Goal: Task Accomplishment & Management: Manage account settings

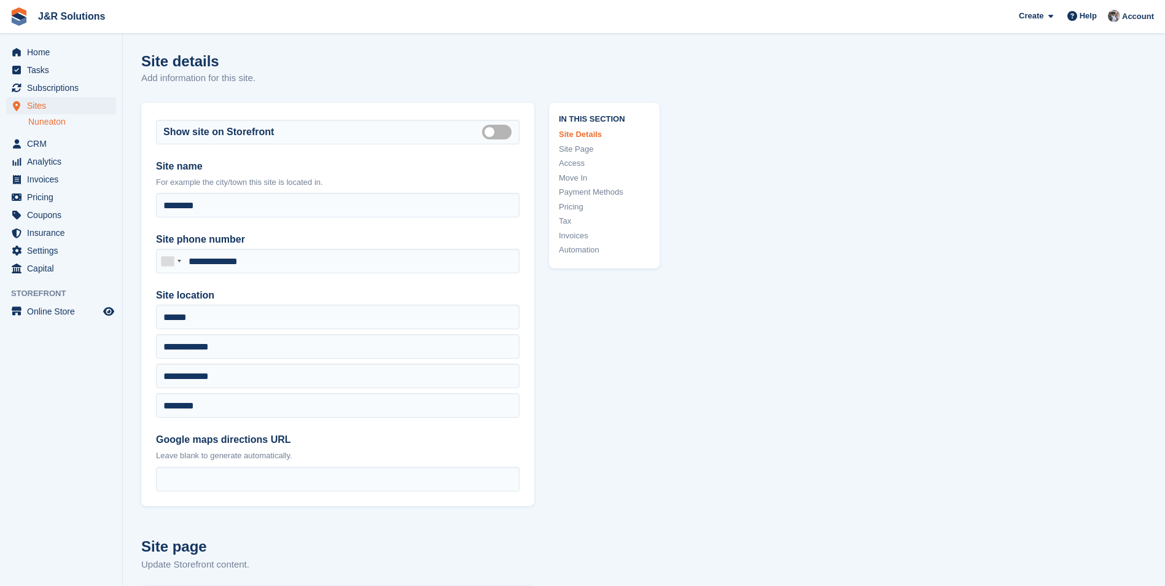
click at [42, 125] on link "Nuneaton" at bounding box center [72, 122] width 88 height 12
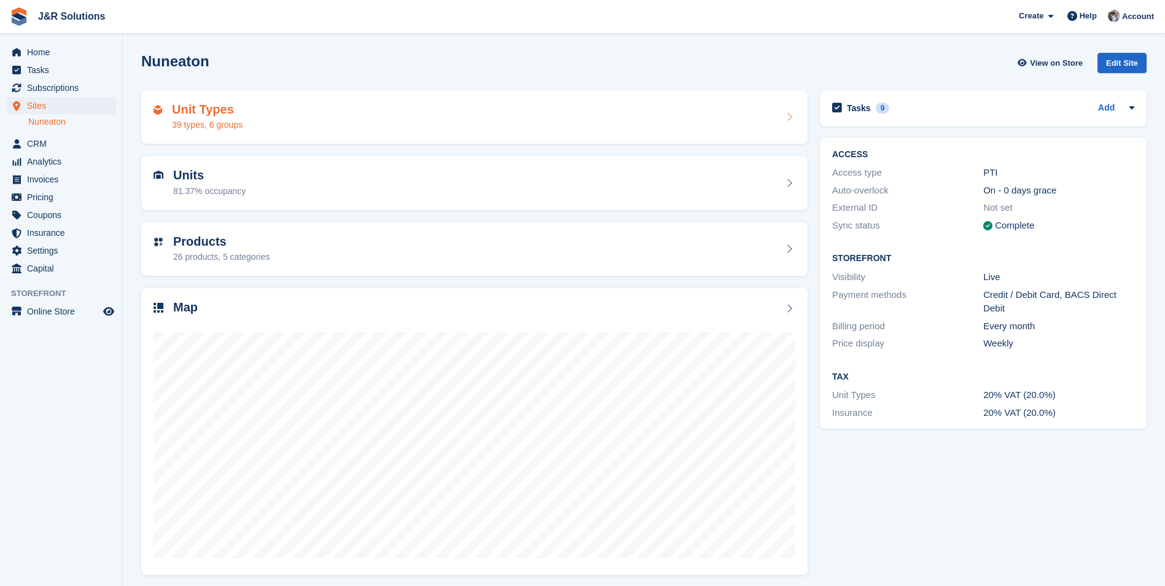
click at [604, 128] on div "Unit Types 39 types, 6 groups" at bounding box center [475, 117] width 642 height 29
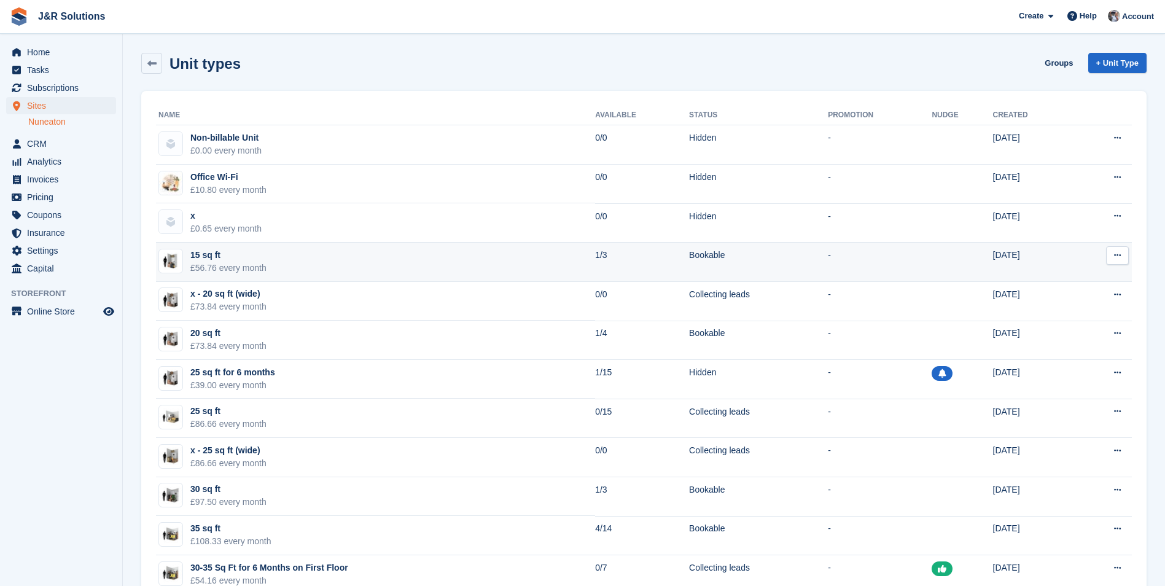
click at [278, 262] on td "15 sq ft £56.76 every month" at bounding box center [375, 262] width 439 height 39
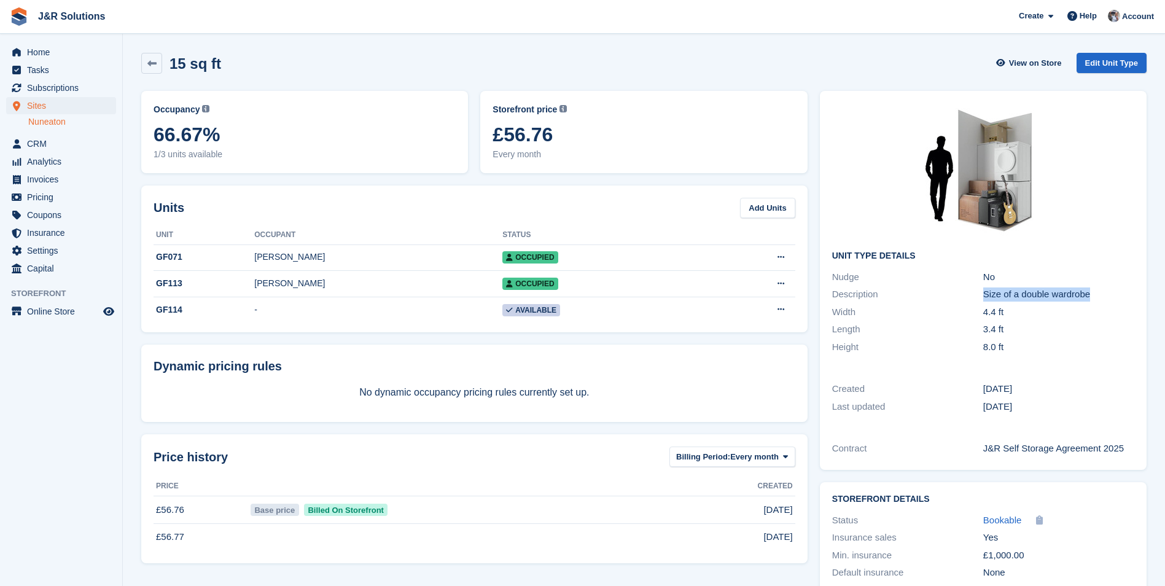
drag, startPoint x: 1104, startPoint y: 298, endPoint x: 983, endPoint y: 297, distance: 121.0
click at [983, 297] on div "Size of a double wardrobe" at bounding box center [1058, 294] width 151 height 14
copy div "Size of a double wardrobe"
click at [1112, 60] on link "Edit Unit Type" at bounding box center [1112, 63] width 70 height 20
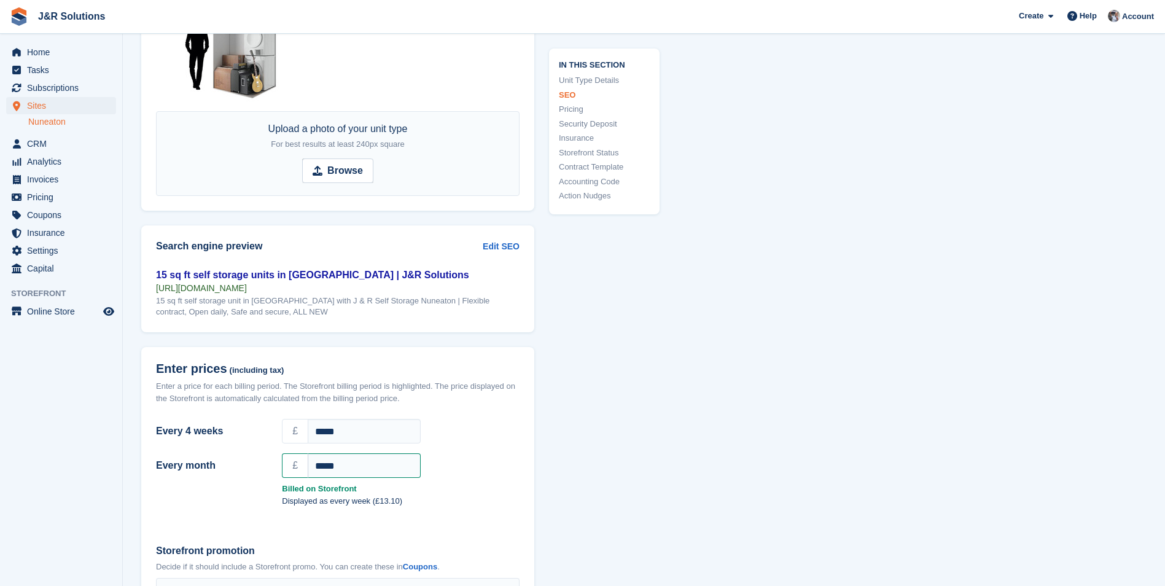
scroll to position [798, 0]
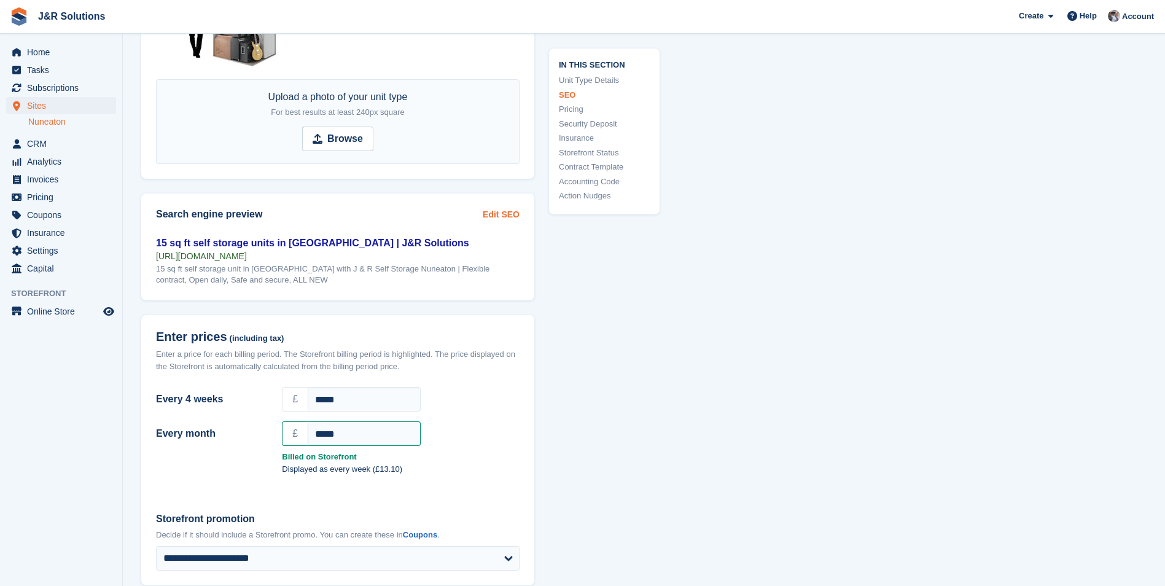
click at [496, 214] on link "Edit SEO" at bounding box center [501, 214] width 37 height 13
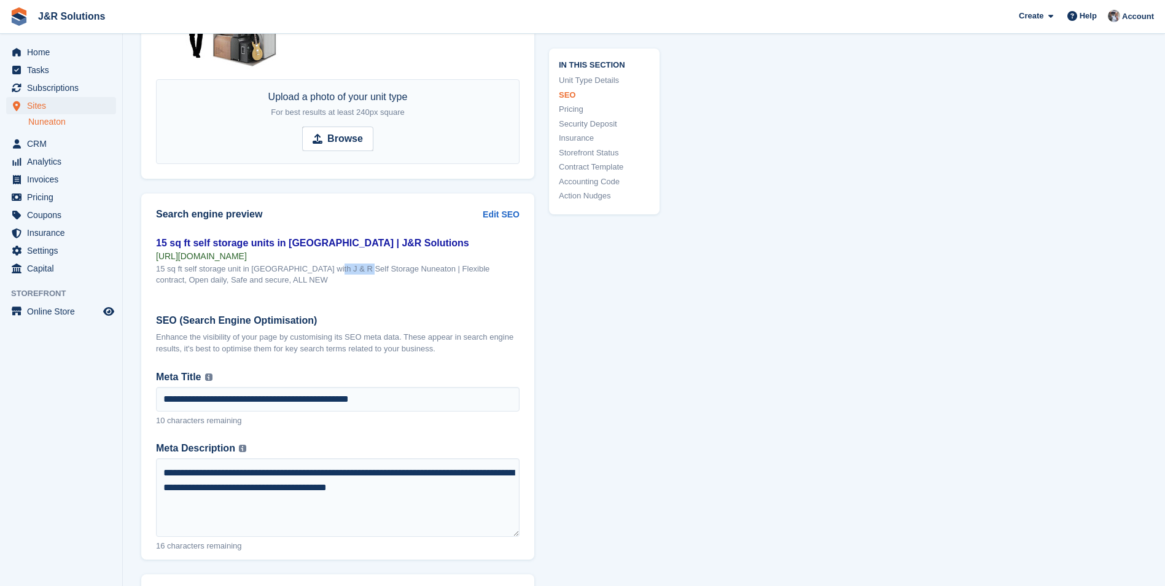
drag, startPoint x: 327, startPoint y: 267, endPoint x: 289, endPoint y: 267, distance: 38.1
click at [289, 267] on div "15 sq ft self storage unit in Nuneaton Moor Road with J & R Self Storage Nuneat…" at bounding box center [338, 274] width 364 height 22
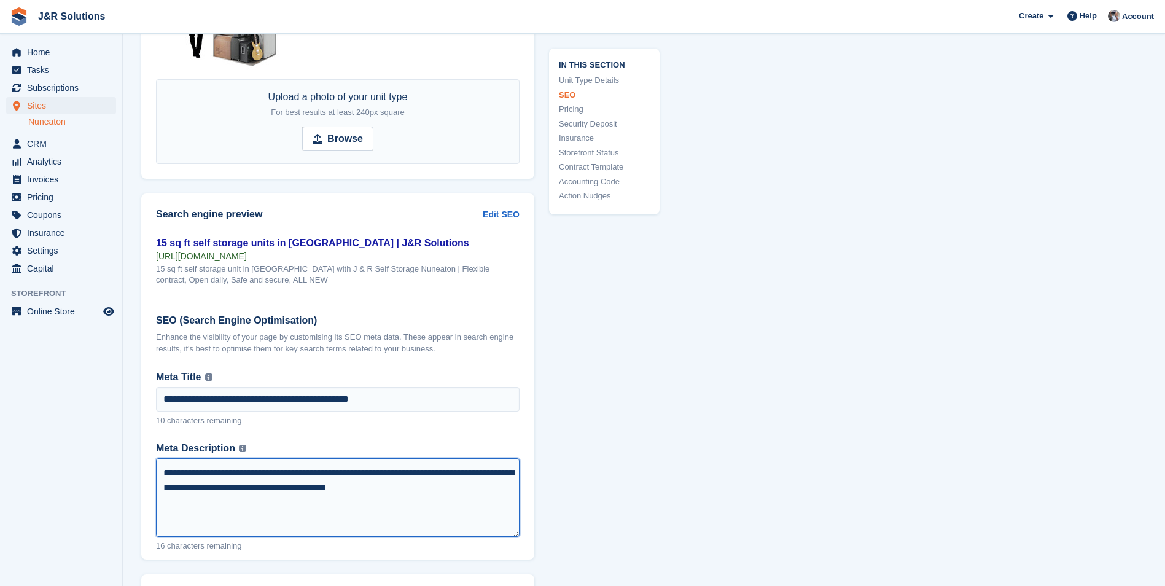
drag, startPoint x: 377, startPoint y: 473, endPoint x: 328, endPoint y: 473, distance: 49.1
click at [328, 473] on textarea "**********" at bounding box center [338, 497] width 364 height 79
click at [316, 482] on textarea "**********" at bounding box center [338, 497] width 364 height 79
click at [327, 474] on textarea "**********" at bounding box center [338, 497] width 364 height 79
type textarea "**********"
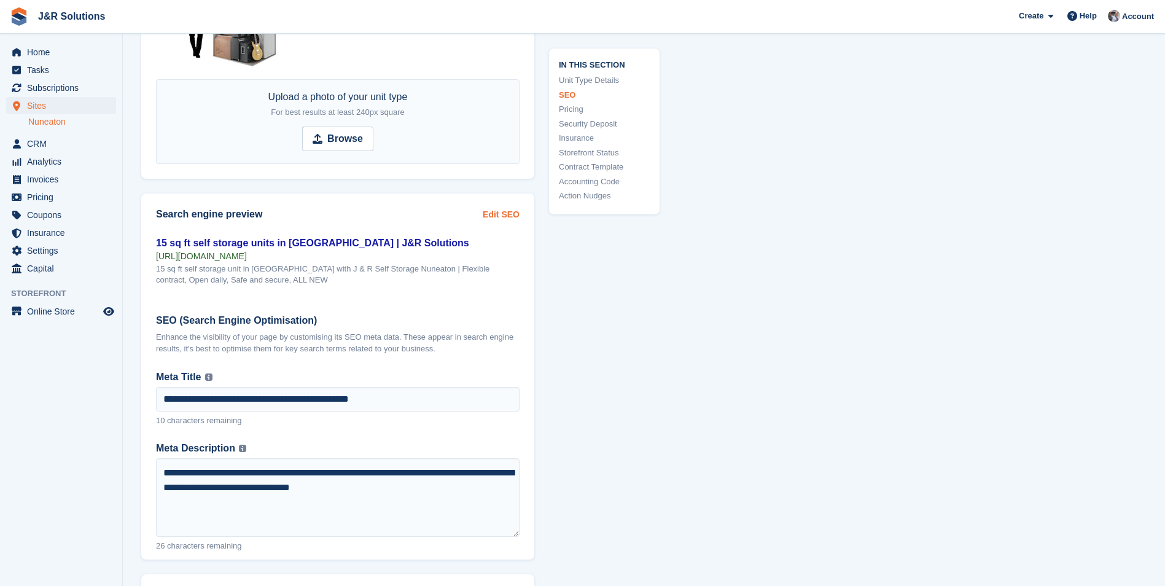
click at [499, 217] on link "Edit SEO" at bounding box center [501, 214] width 37 height 13
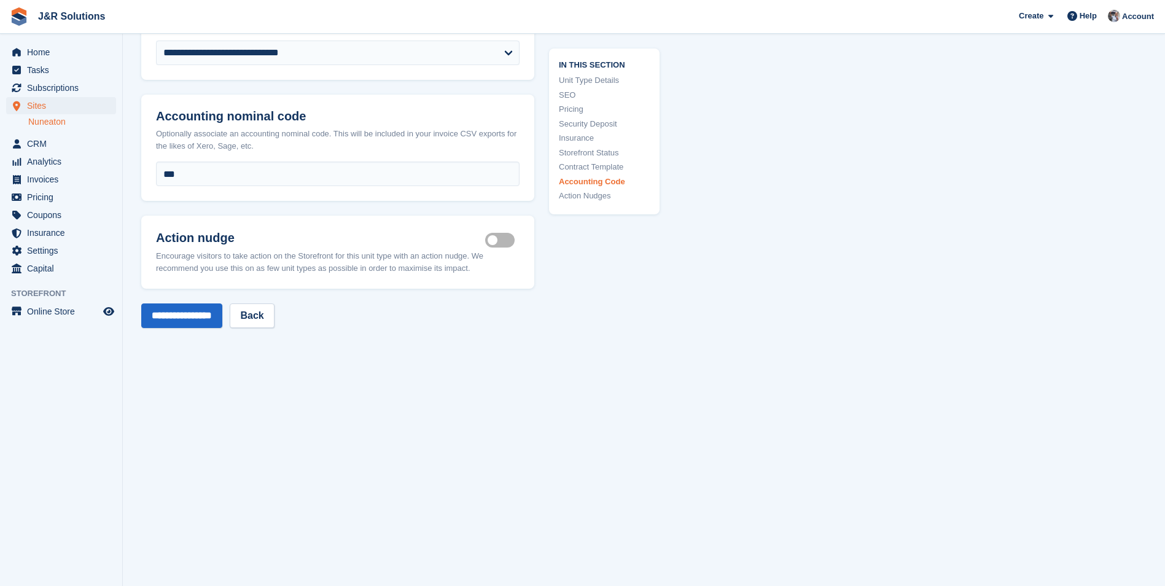
scroll to position [2573, 0]
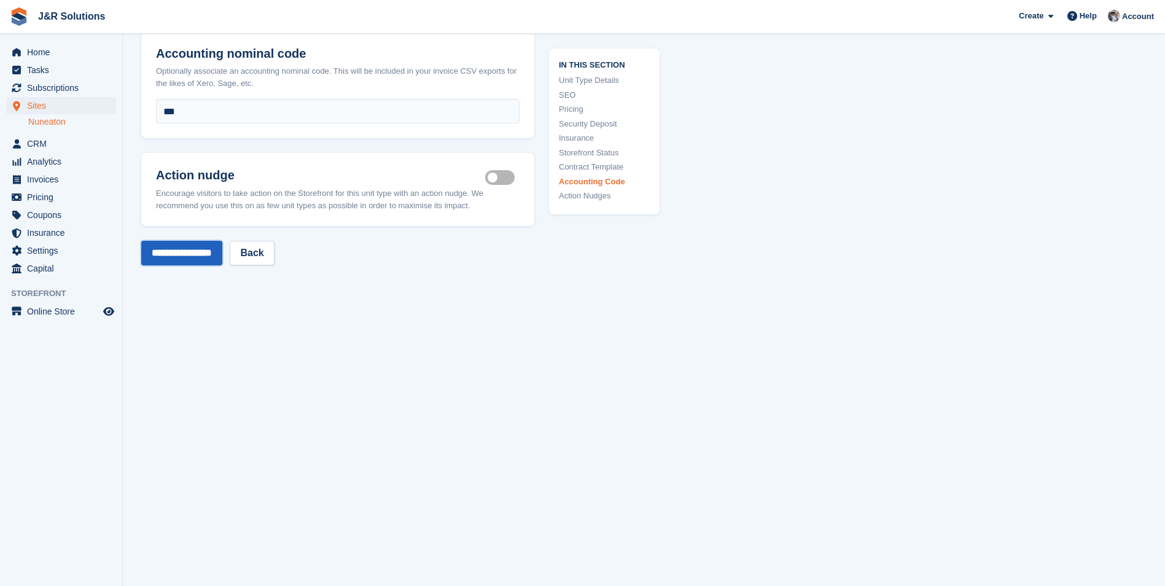
click at [177, 254] on input "**********" at bounding box center [181, 253] width 81 height 25
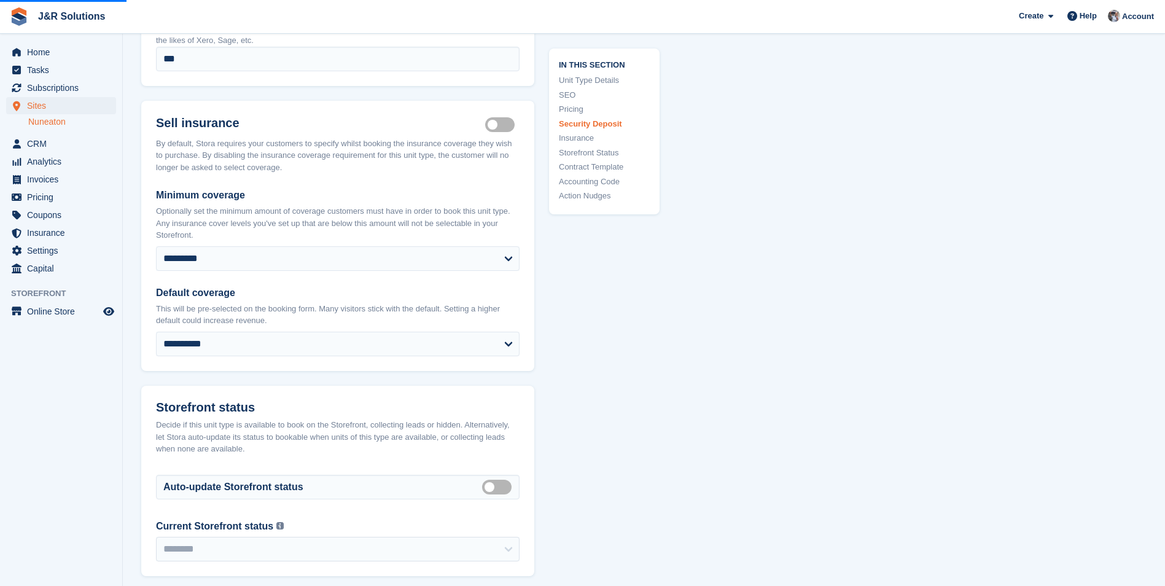
scroll to position [1652, 0]
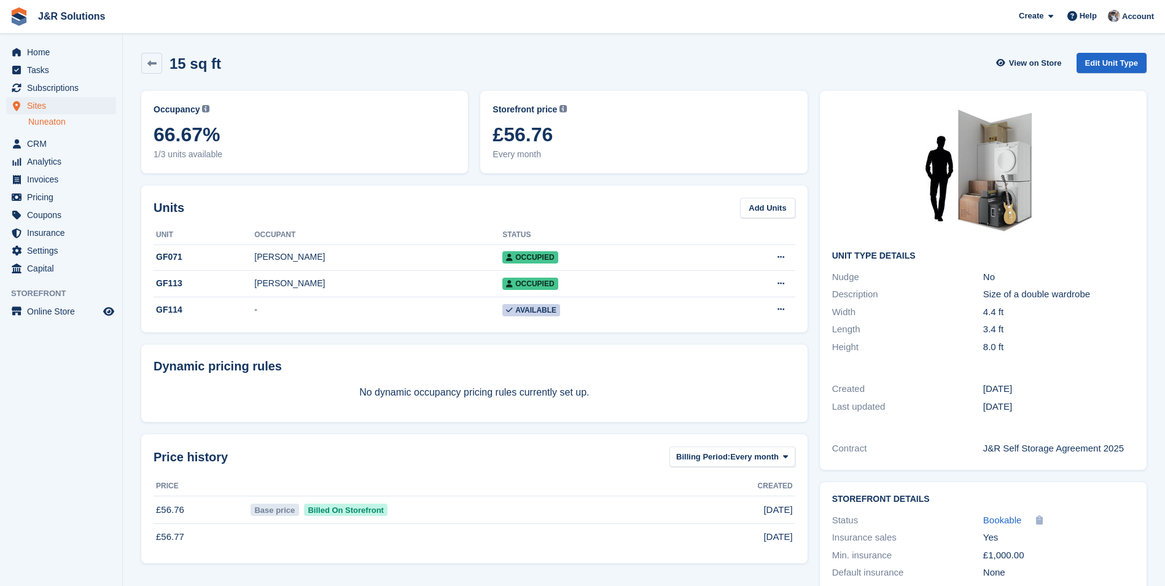
click at [67, 376] on aside "Home Tasks Subscriptions Subscriptions Subscriptions Contracts Price increases …" at bounding box center [61, 296] width 122 height 524
click at [50, 123] on link "Nuneaton" at bounding box center [72, 122] width 88 height 12
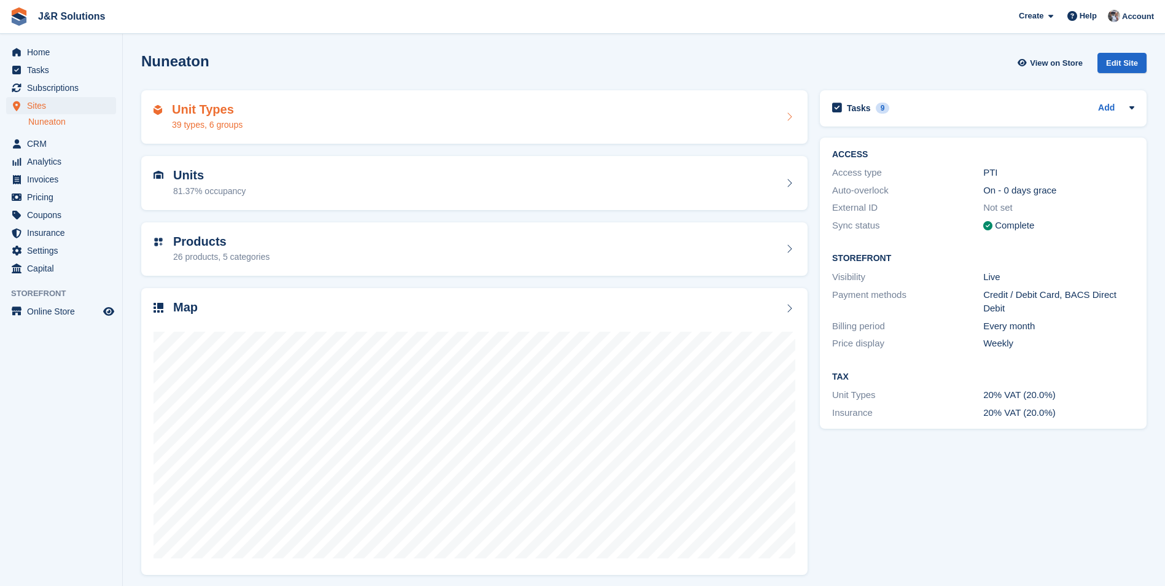
click at [497, 130] on div "Unit Types 39 types, 6 groups" at bounding box center [475, 117] width 642 height 29
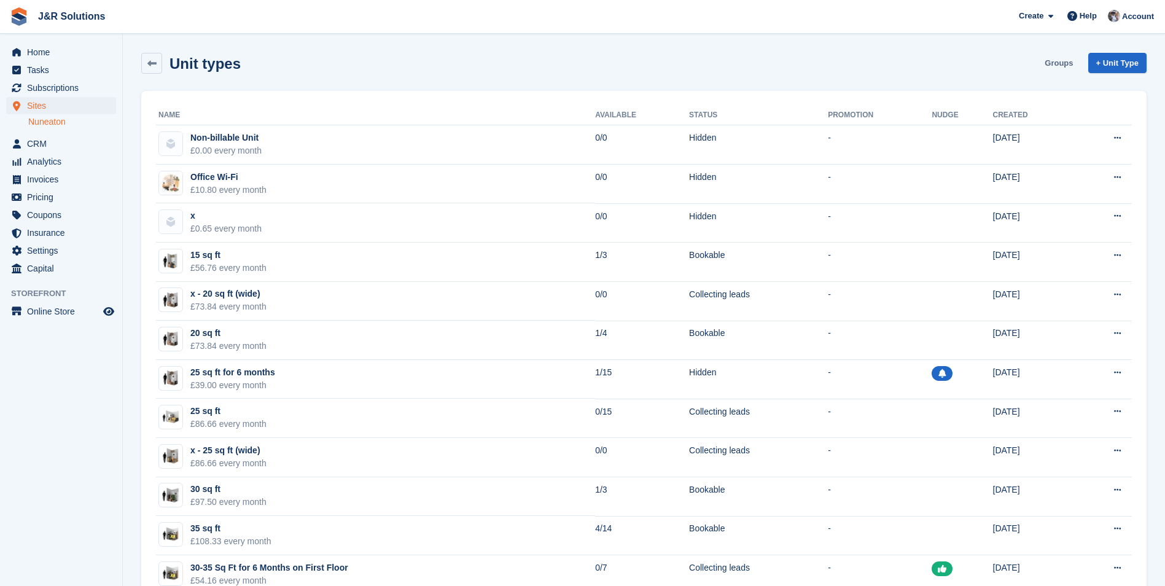
click at [1060, 63] on link "Groups" at bounding box center [1059, 63] width 38 height 20
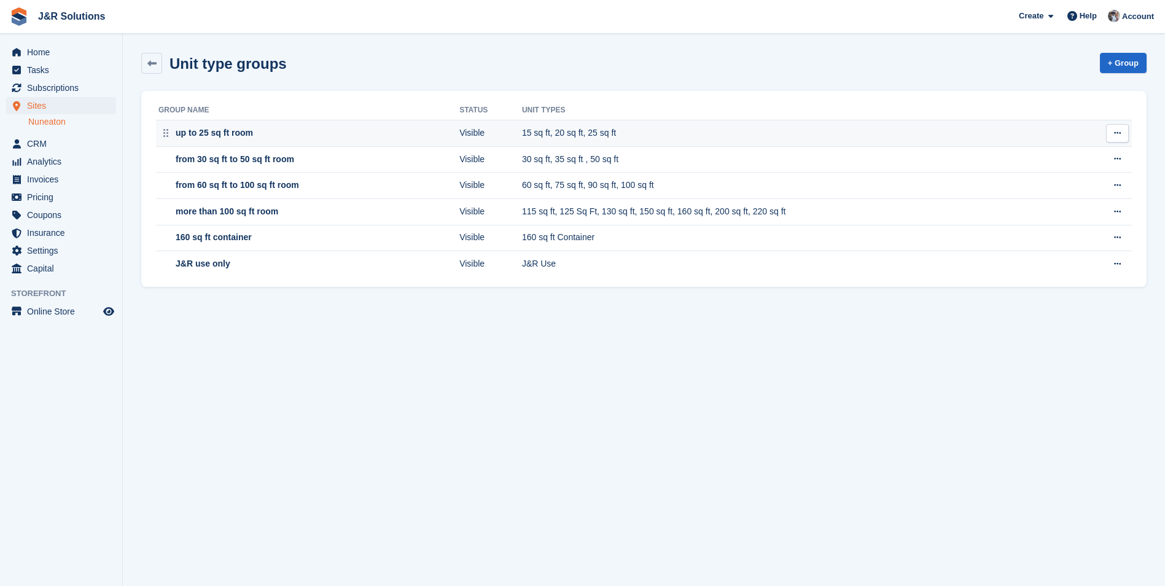
click at [400, 134] on div "up to 25 sq ft room" at bounding box center [307, 133] width 298 height 13
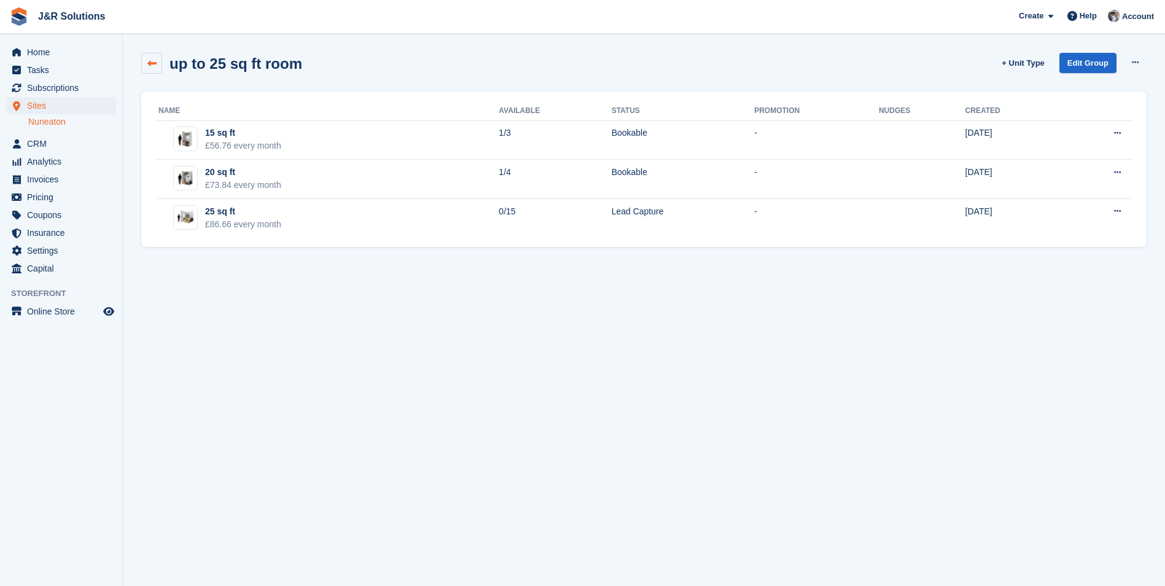
click at [150, 60] on icon at bounding box center [151, 63] width 9 height 9
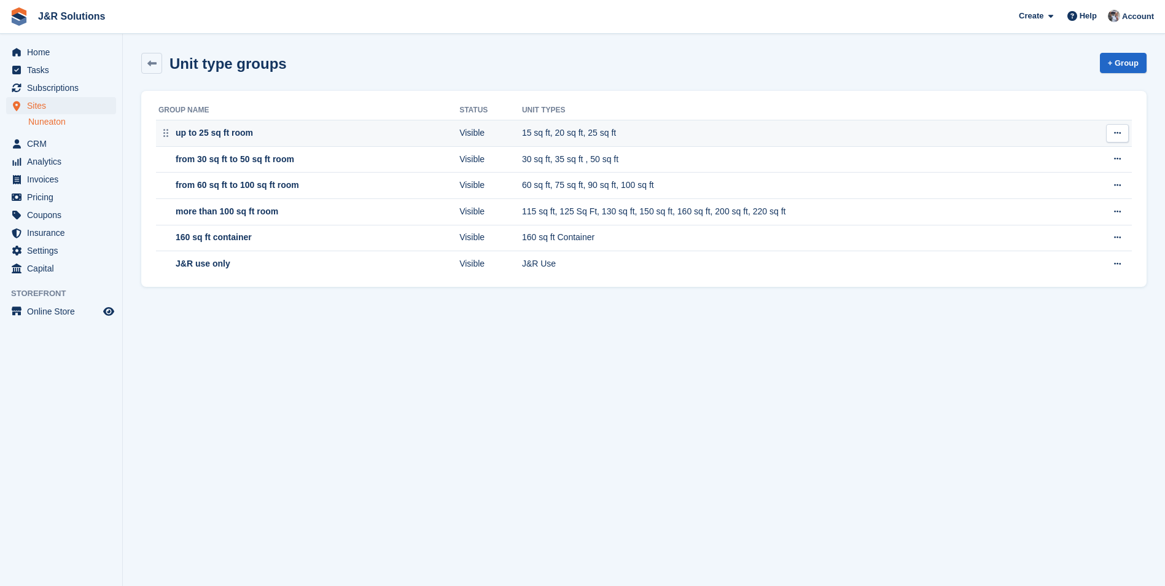
click at [249, 132] on div "up to 25 sq ft room" at bounding box center [213, 133] width 80 height 13
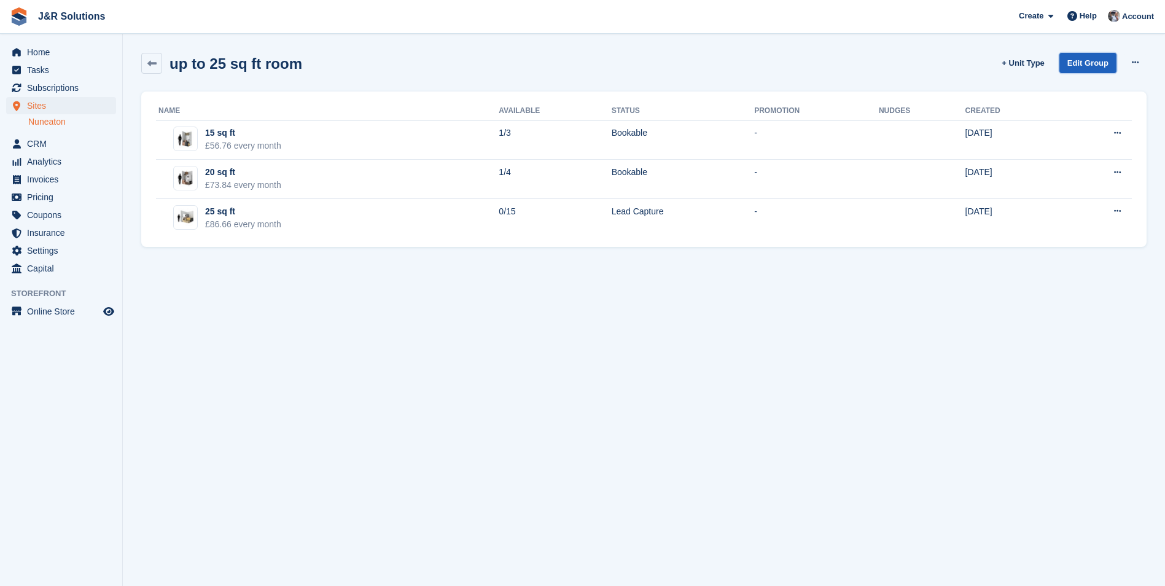
click at [1088, 66] on link "Edit Group" at bounding box center [1087, 63] width 57 height 20
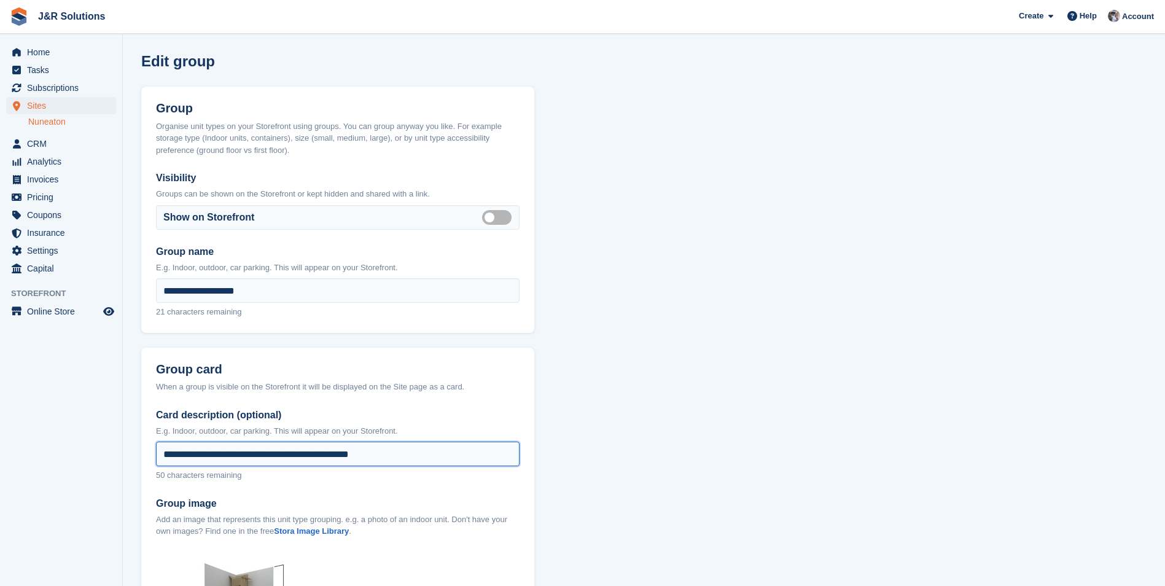
drag, startPoint x: 438, startPoint y: 452, endPoint x: 147, endPoint y: 452, distance: 291.1
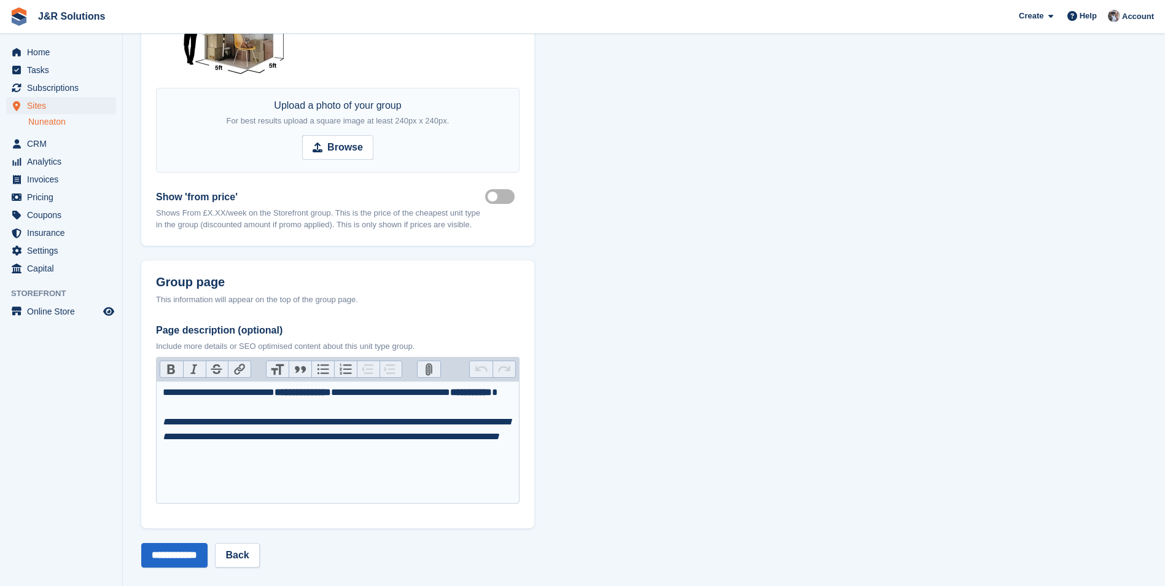
scroll to position [596, 0]
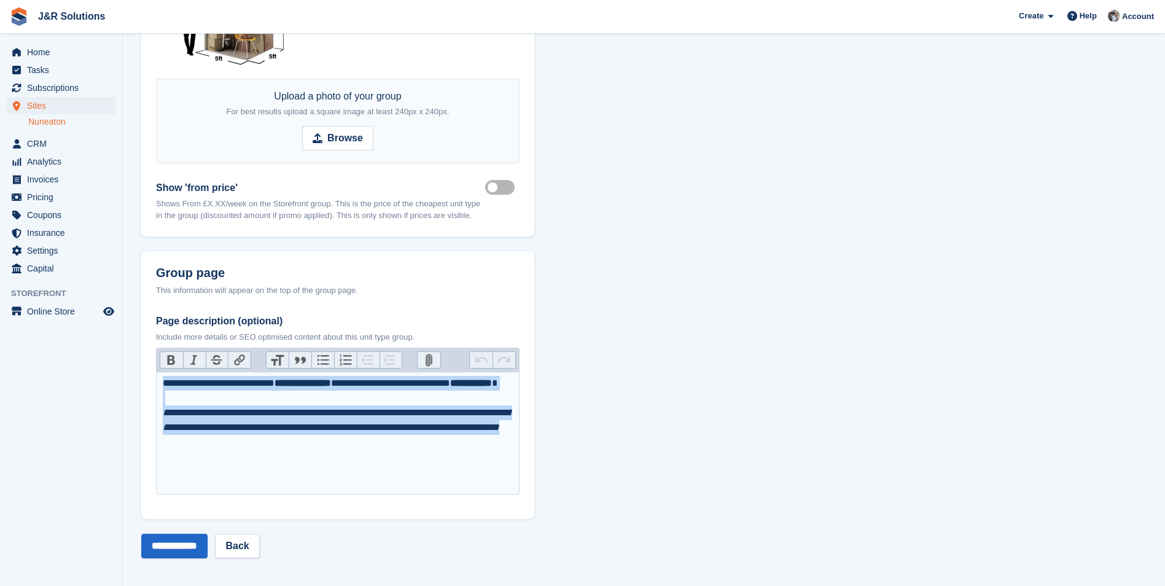
drag, startPoint x: 295, startPoint y: 466, endPoint x: 145, endPoint y: 381, distance: 172.5
click at [145, 381] on div "**********" at bounding box center [337, 408] width 393 height 222
type trix-editor "**********"
copy div "**********"
click at [247, 547] on link "Back" at bounding box center [237, 546] width 44 height 25
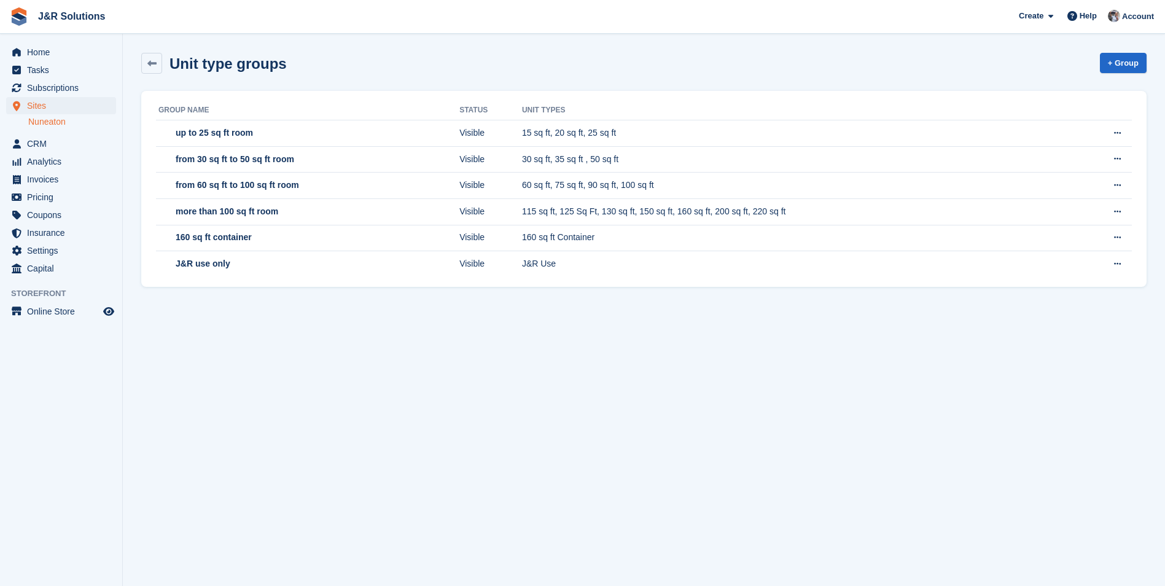
click at [813, 17] on span "J&R Solutions Create Subscription Invoice Contact Deal Discount Page Help Chat …" at bounding box center [582, 16] width 1165 height 33
click at [155, 61] on icon at bounding box center [151, 63] width 9 height 9
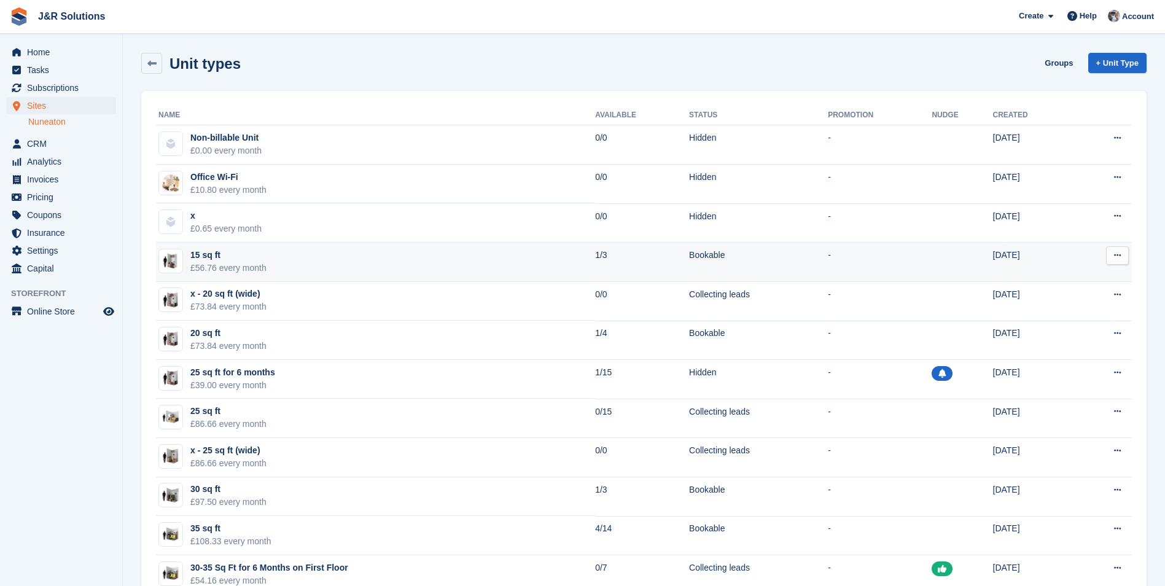
click at [271, 271] on td "15 sq ft £56.76 every month" at bounding box center [375, 262] width 439 height 39
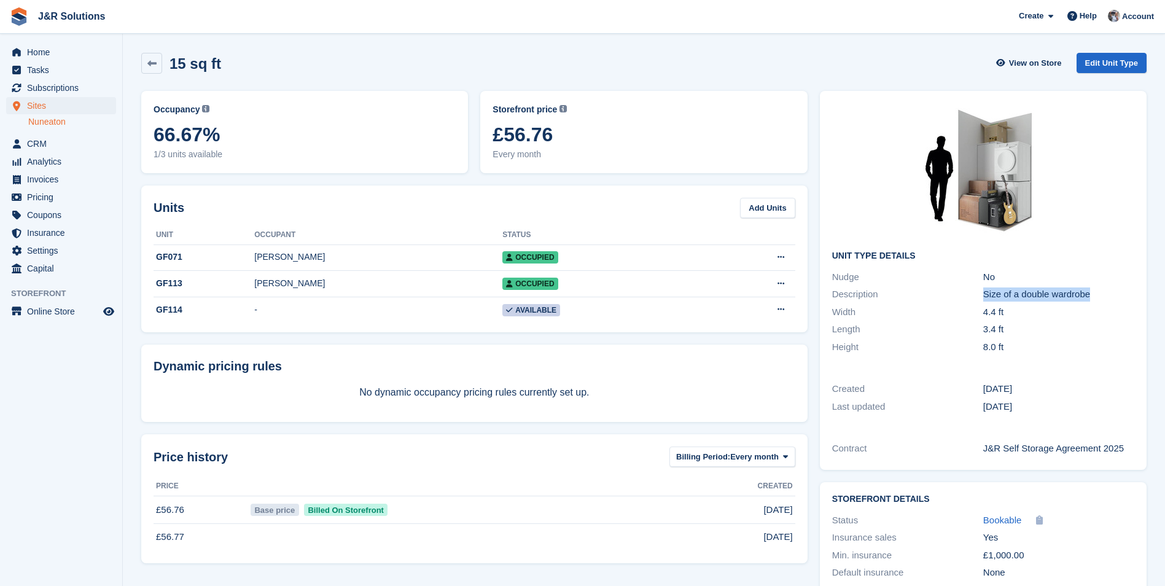
drag, startPoint x: 1099, startPoint y: 297, endPoint x: 984, endPoint y: 302, distance: 114.9
click at [984, 302] on div "Description Size of a double wardrobe" at bounding box center [983, 295] width 302 height 18
copy div "Size of a double wardrobe"
click at [53, 448] on aside "Home Tasks Subscriptions Subscriptions Subscriptions Contracts Price increases …" at bounding box center [61, 296] width 122 height 524
click at [1094, 63] on link "Edit Unit Type" at bounding box center [1112, 63] width 70 height 20
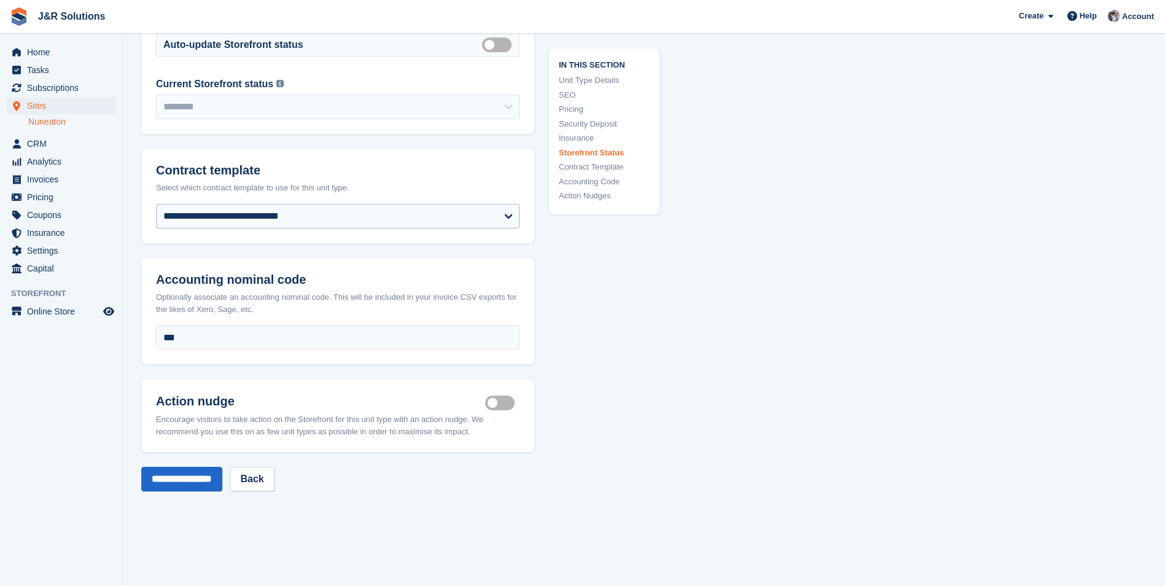
scroll to position [2149, 0]
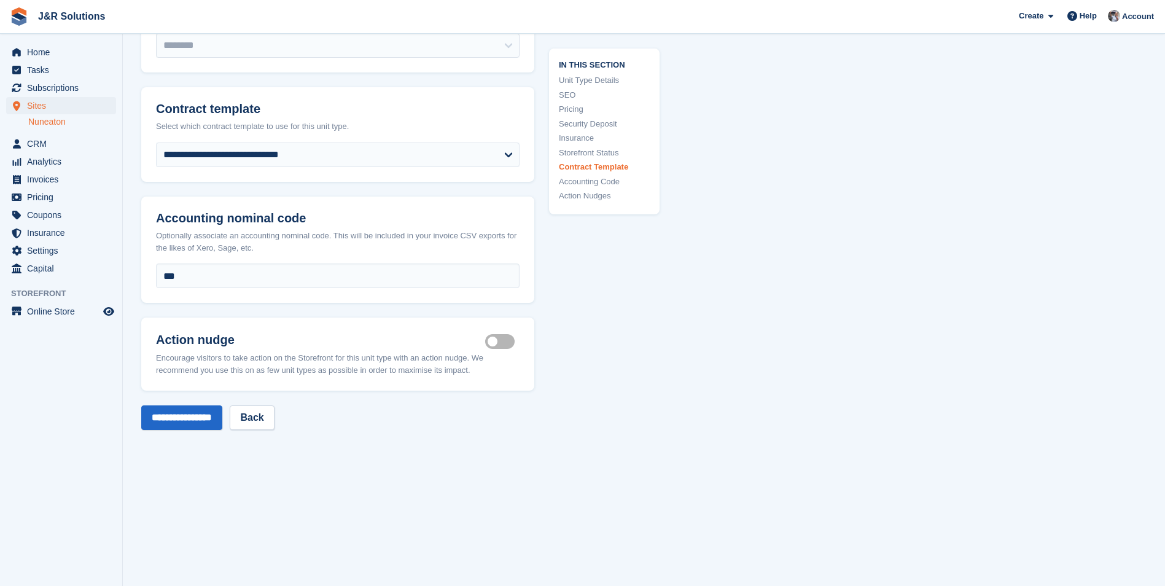
click at [41, 429] on aside "Home Tasks Subscriptions Subscriptions Subscriptions Contracts Price increases …" at bounding box center [61, 296] width 122 height 524
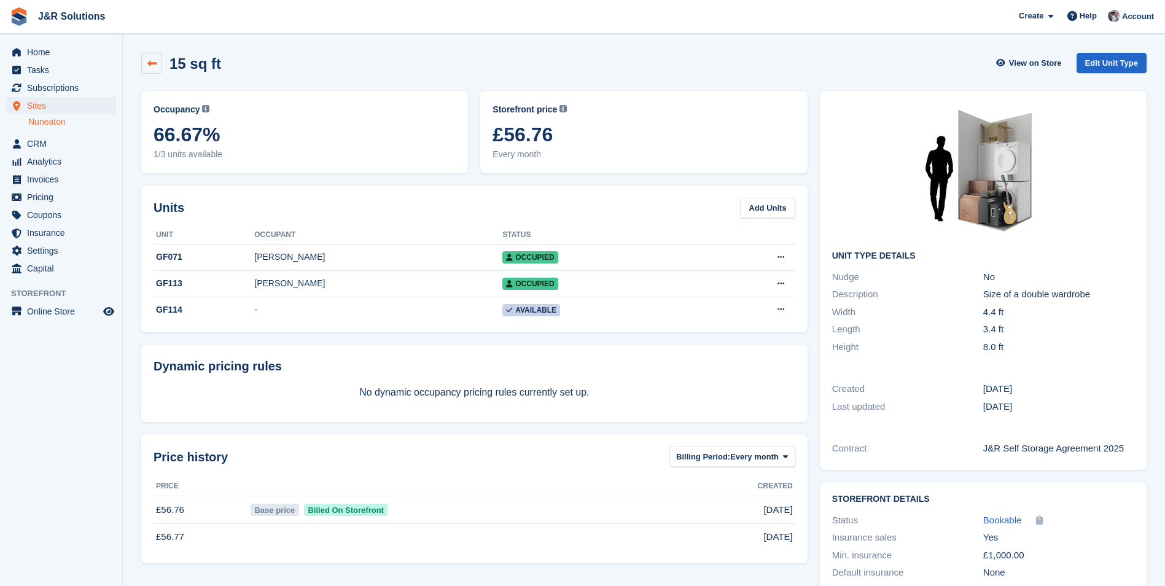
click at [151, 64] on icon at bounding box center [151, 63] width 9 height 9
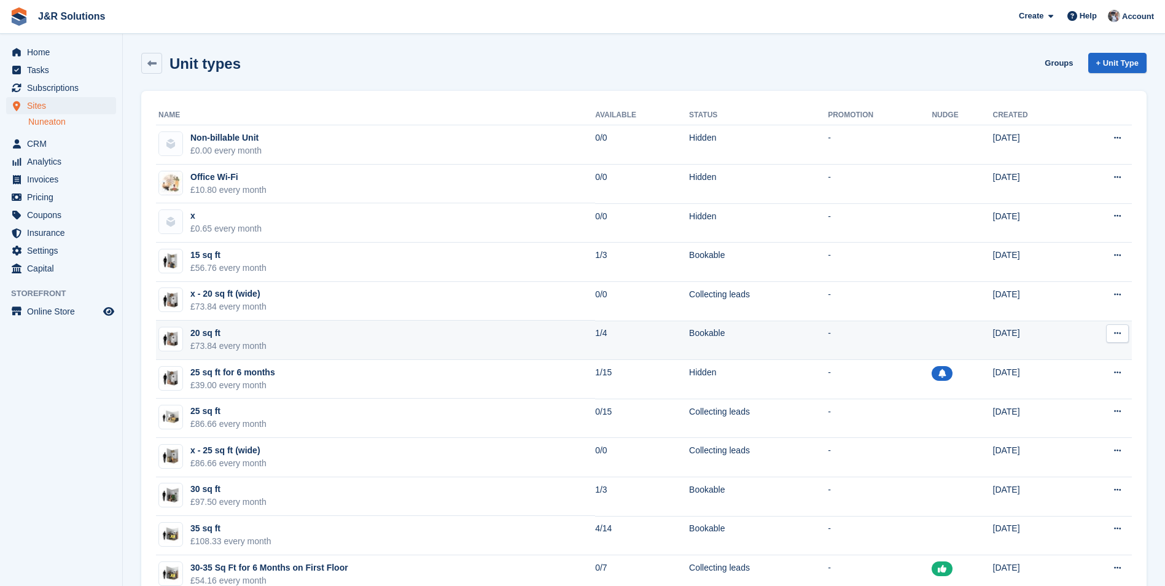
click at [281, 343] on td "20 sq ft £73.84 every month" at bounding box center [375, 340] width 439 height 39
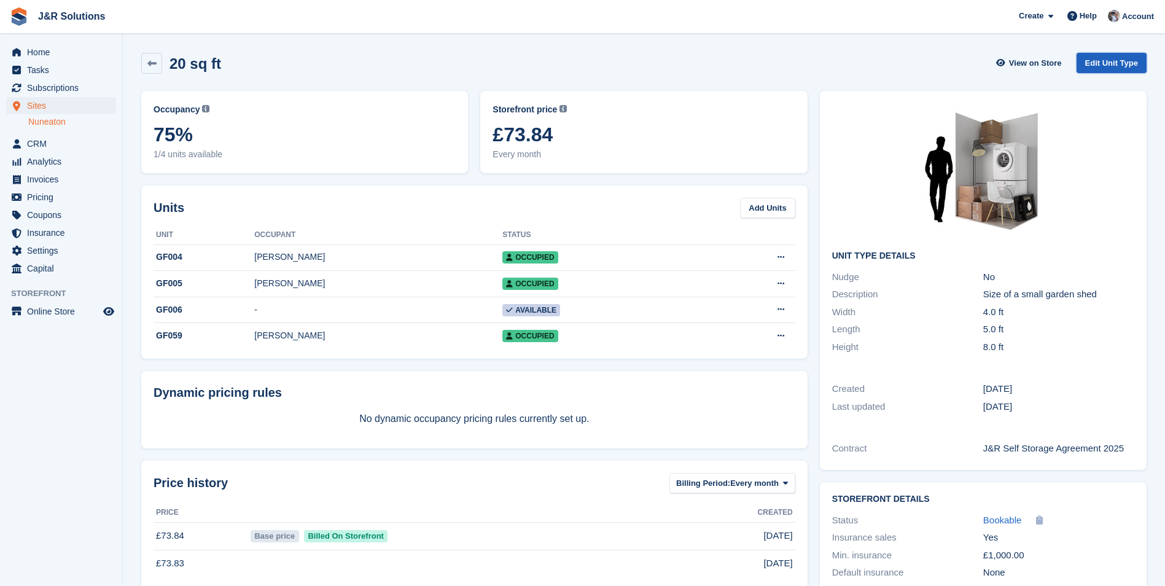
click at [1104, 66] on link "Edit Unit Type" at bounding box center [1112, 63] width 70 height 20
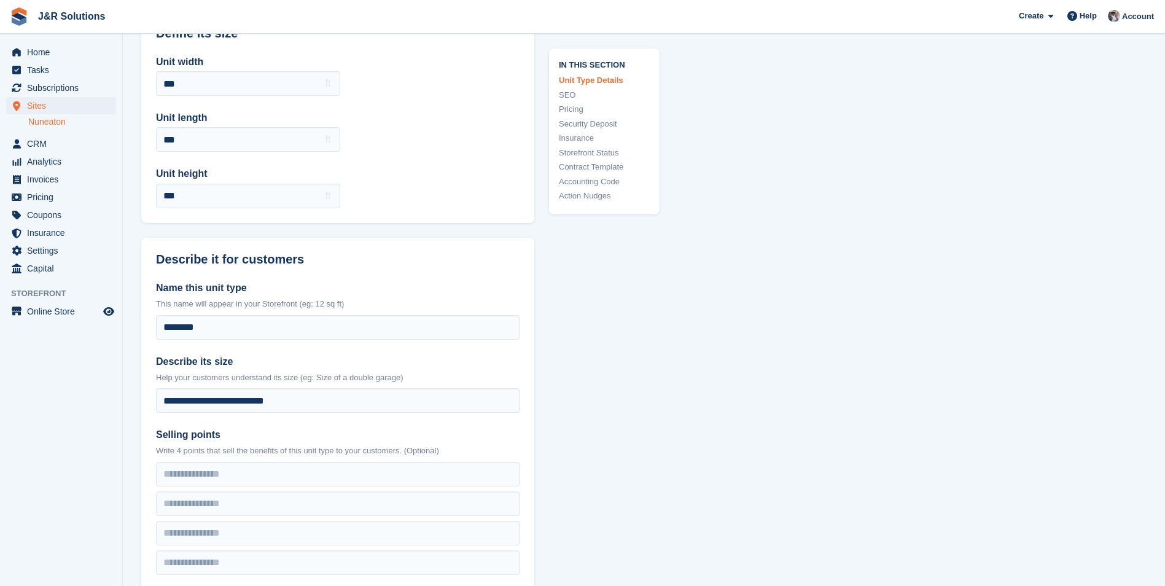
scroll to position [184, 0]
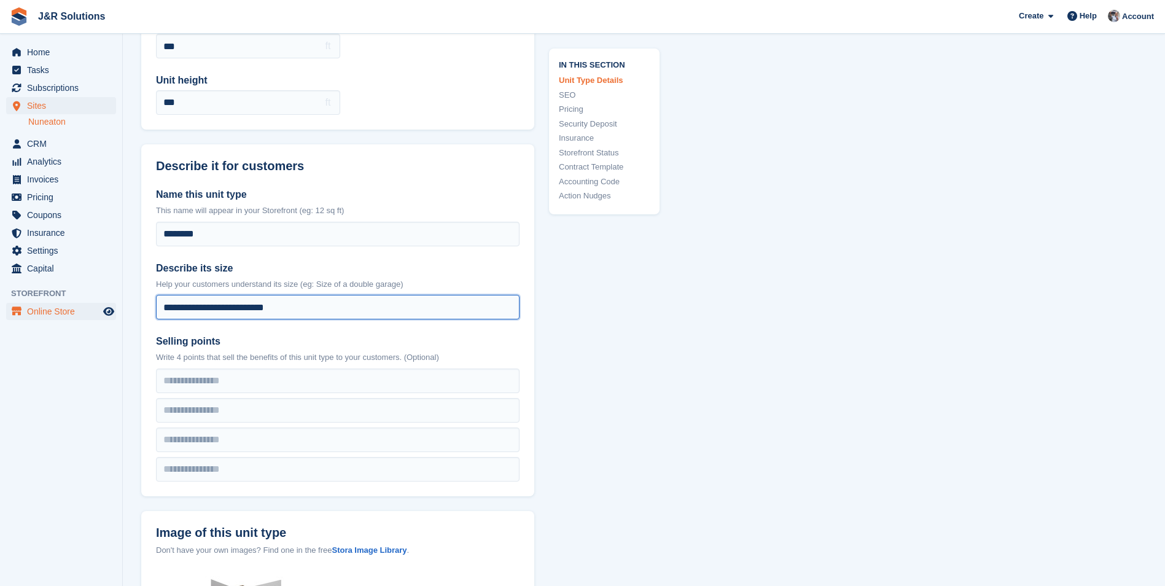
drag, startPoint x: 324, startPoint y: 310, endPoint x: 67, endPoint y: 313, distance: 257.3
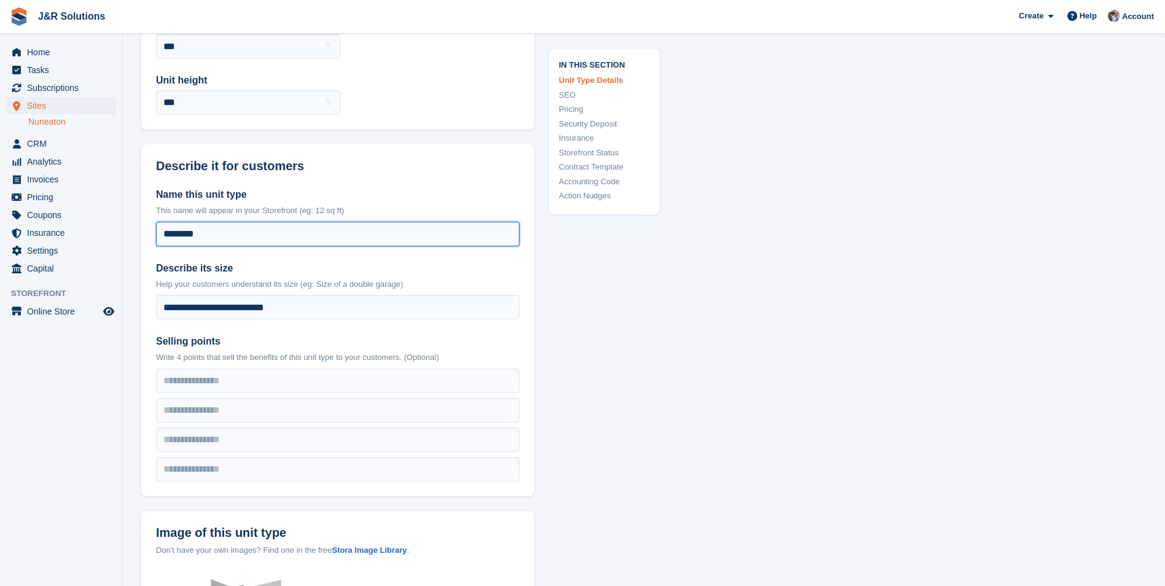
click at [182, 236] on input "********" at bounding box center [338, 234] width 364 height 25
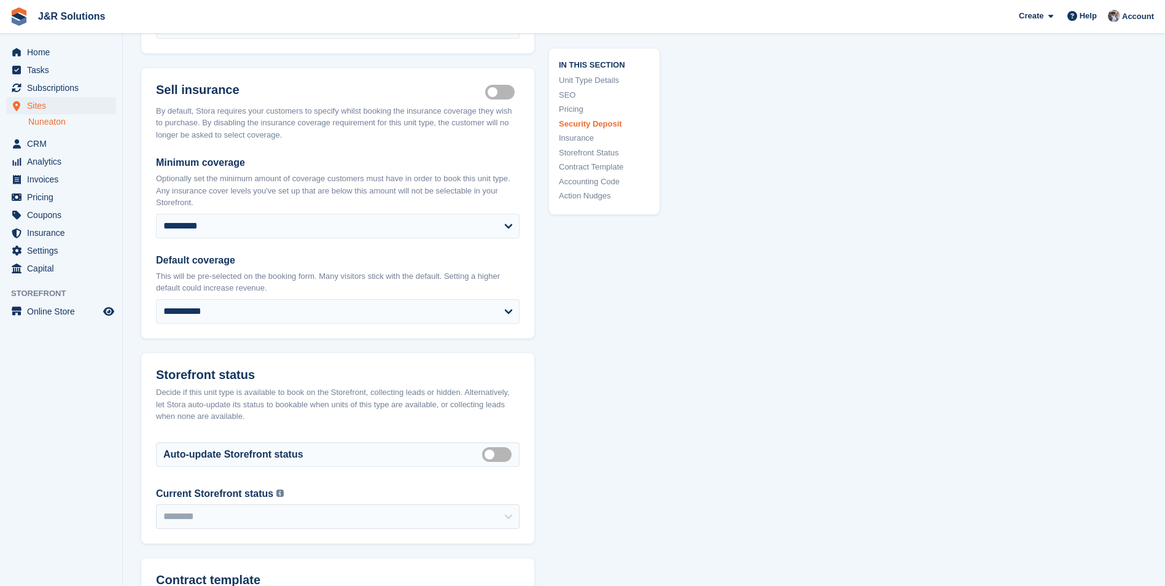
scroll to position [2027, 0]
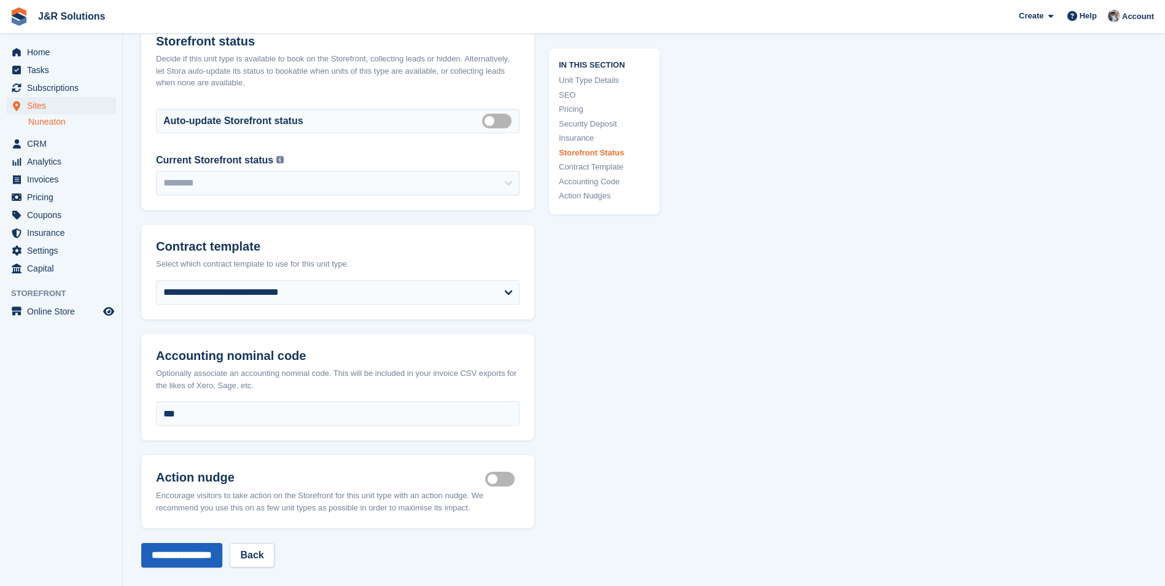
type input "********"
click at [177, 543] on input "**********" at bounding box center [181, 555] width 81 height 25
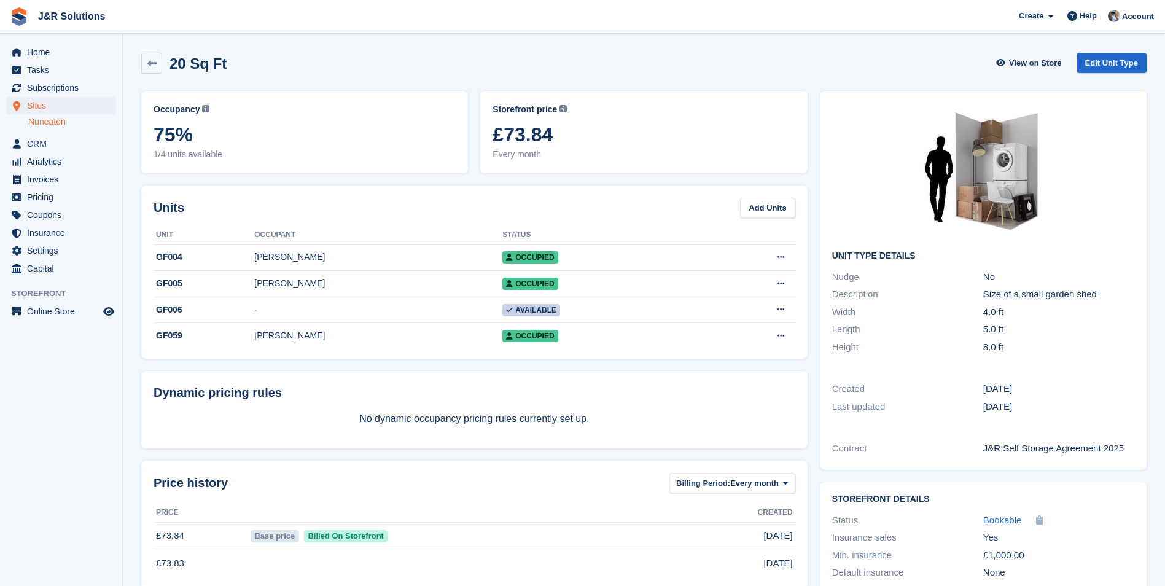
click at [483, 7] on span "J&R Solutions Create Subscription Invoice Contact Deal Discount Page Help Chat …" at bounding box center [582, 16] width 1165 height 33
click at [1120, 61] on link "Edit Unit Type" at bounding box center [1112, 63] width 70 height 20
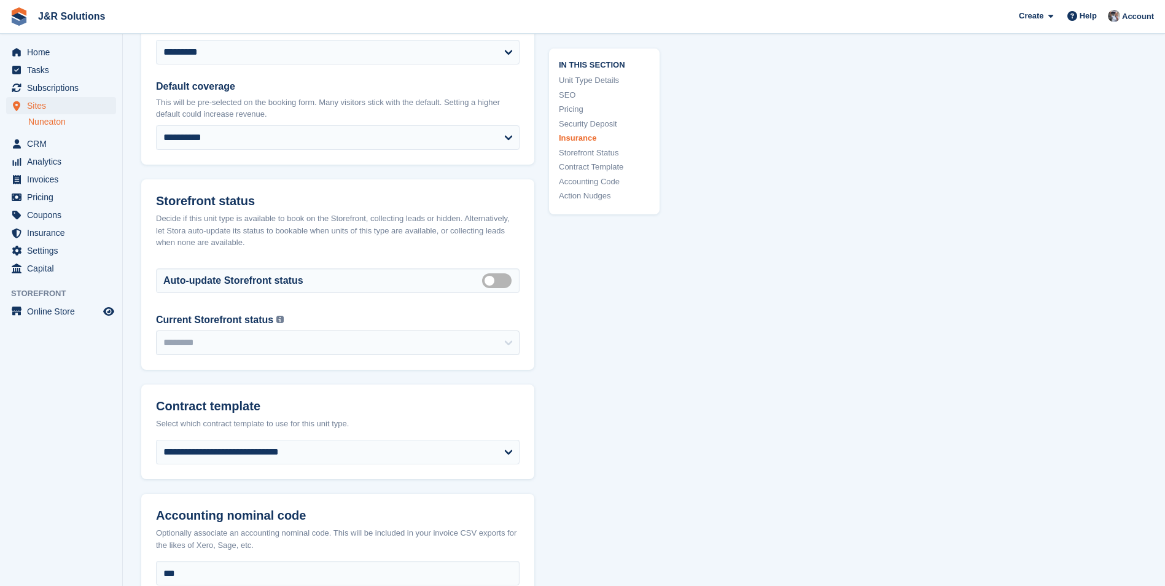
scroll to position [1904, 0]
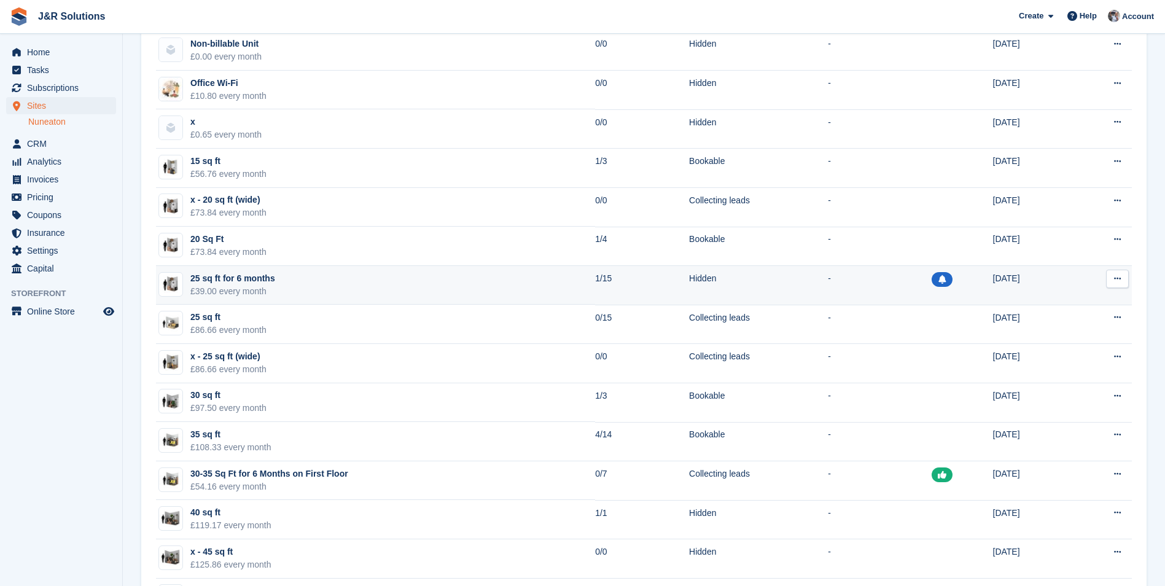
scroll to position [123, 0]
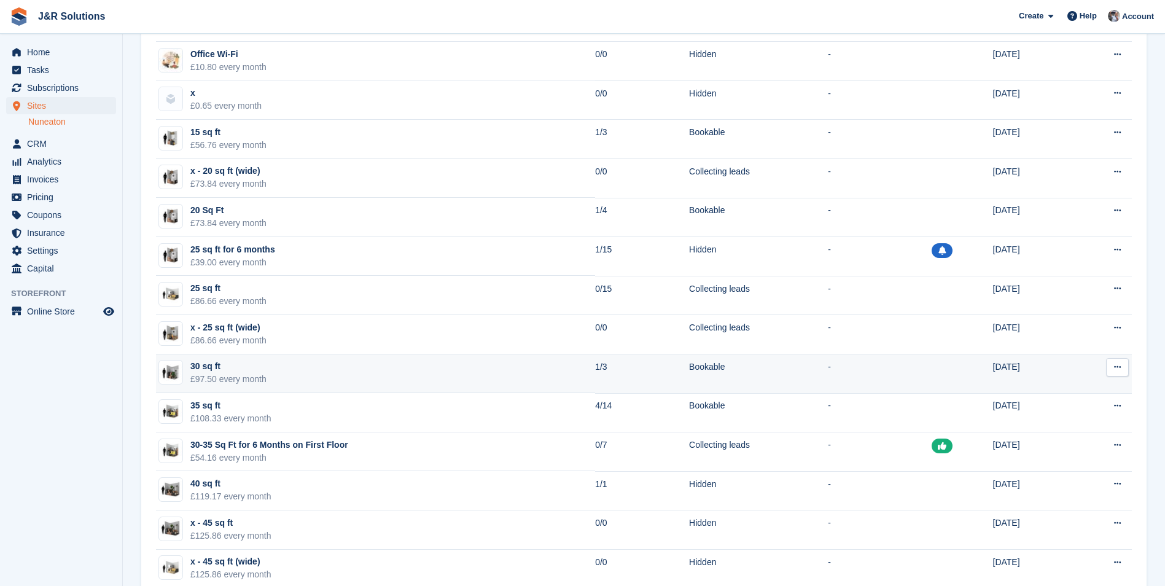
click at [254, 375] on div "£97.50 every month" at bounding box center [228, 379] width 76 height 13
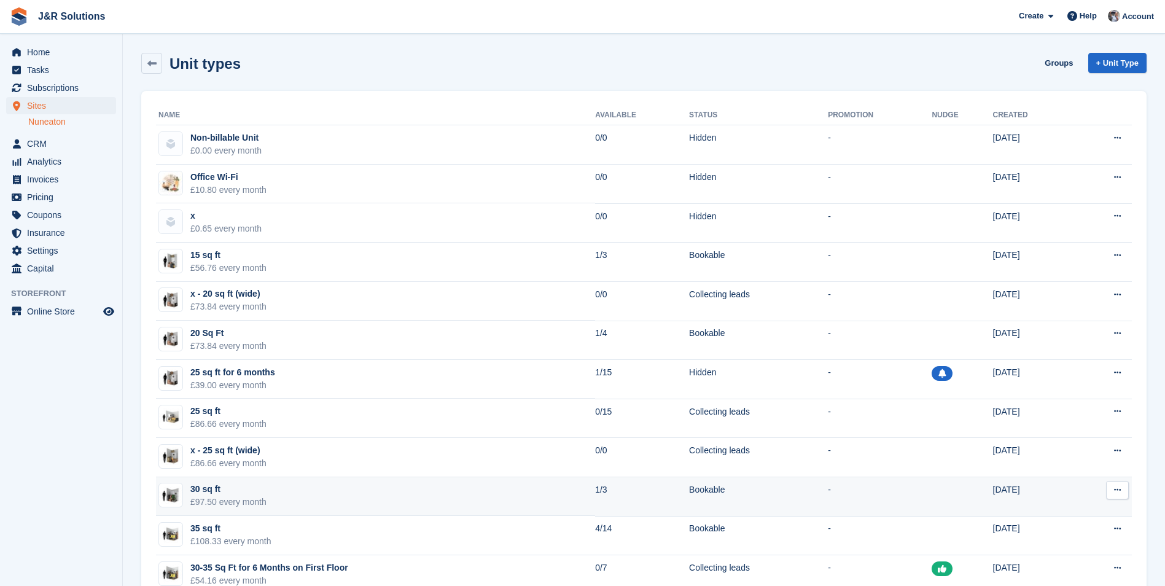
click at [209, 494] on div "30 sq ft" at bounding box center [228, 489] width 76 height 13
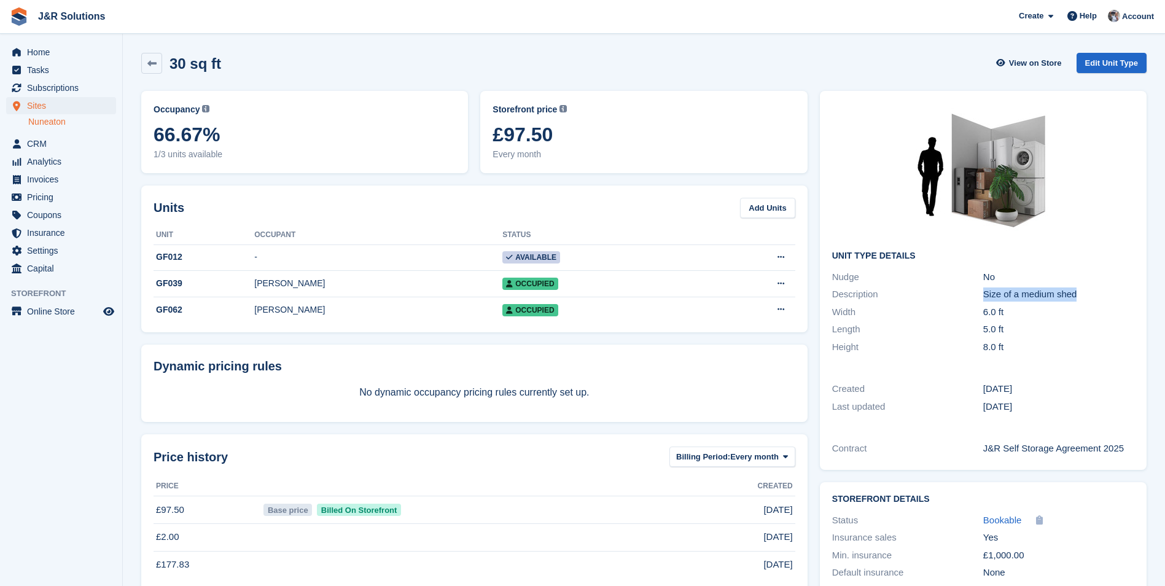
drag, startPoint x: 1078, startPoint y: 295, endPoint x: 975, endPoint y: 290, distance: 102.7
click at [975, 290] on div "Description Size of a medium shed" at bounding box center [983, 295] width 302 height 18
copy div "Size of a medium shed"
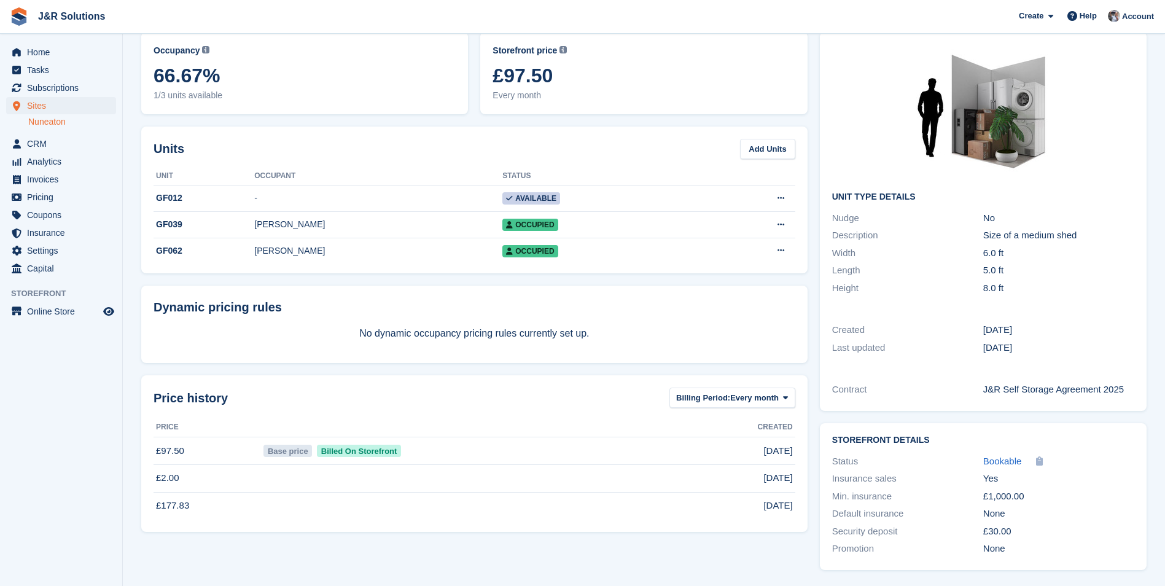
click at [67, 529] on aside "Home Tasks Subscriptions Subscriptions Subscriptions Contracts Price increases …" at bounding box center [61, 296] width 122 height 524
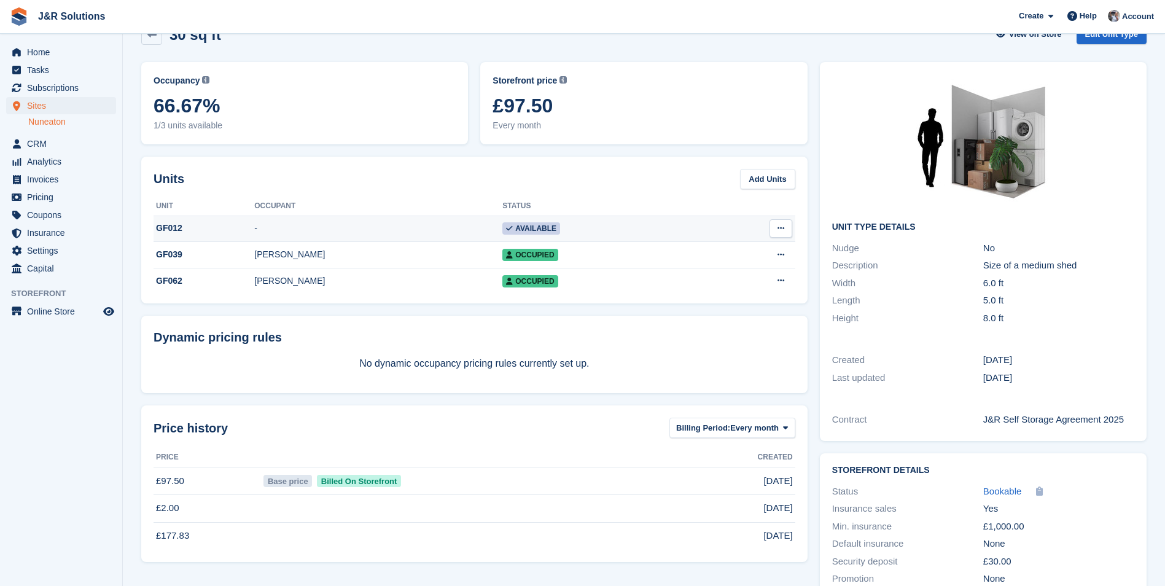
scroll to position [0, 0]
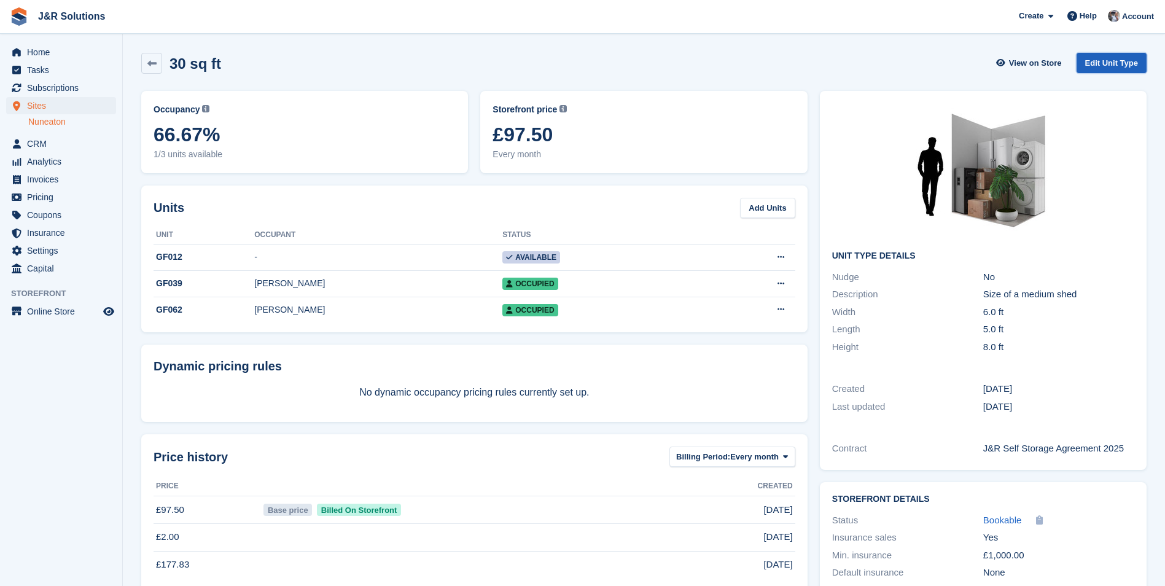
click at [1101, 61] on link "Edit Unit Type" at bounding box center [1112, 63] width 70 height 20
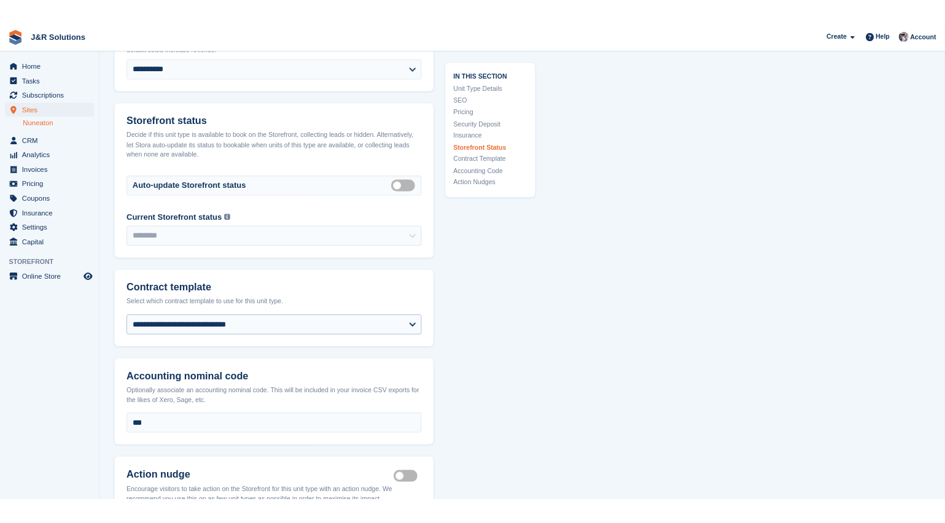
scroll to position [2027, 0]
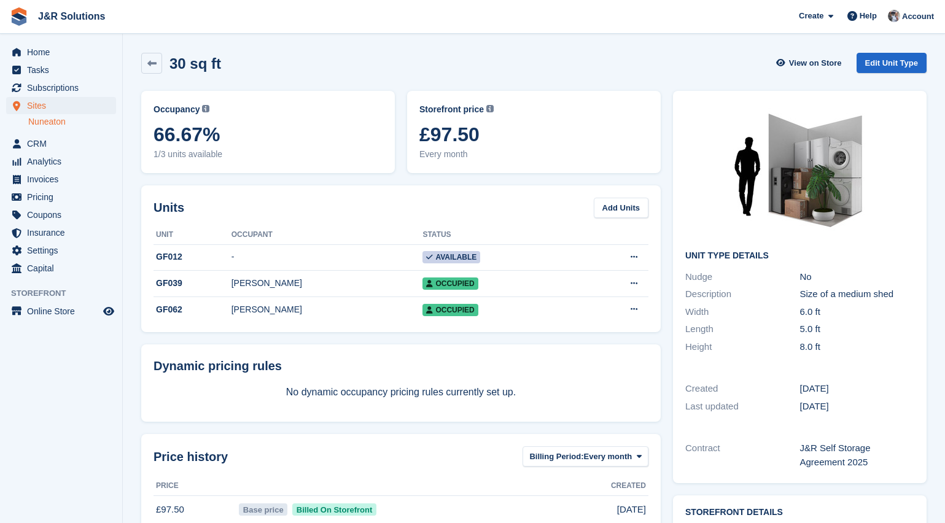
click at [940, 255] on section "30 sq ft View on Store Edit Unit Type Occupancy Current percentage of all curre…" at bounding box center [534, 329] width 822 height 658
click at [150, 59] on icon at bounding box center [151, 63] width 9 height 9
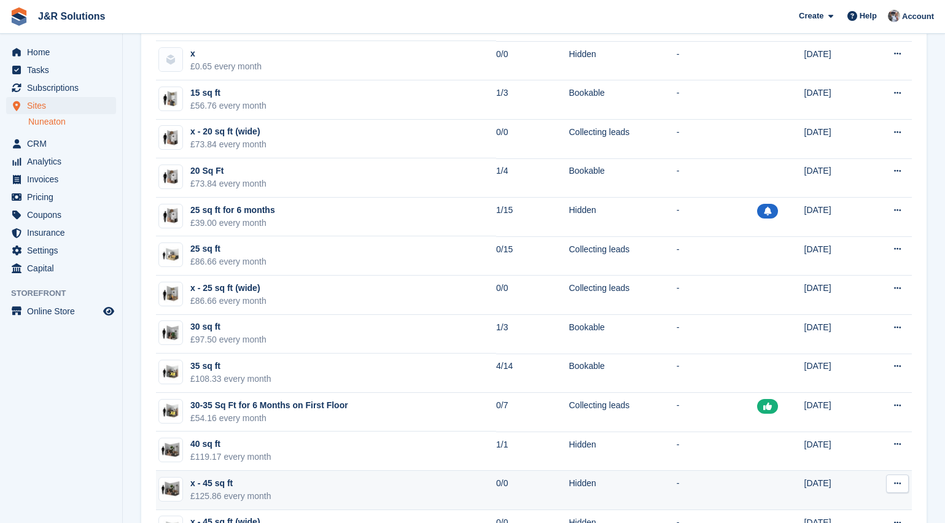
scroll to position [184, 0]
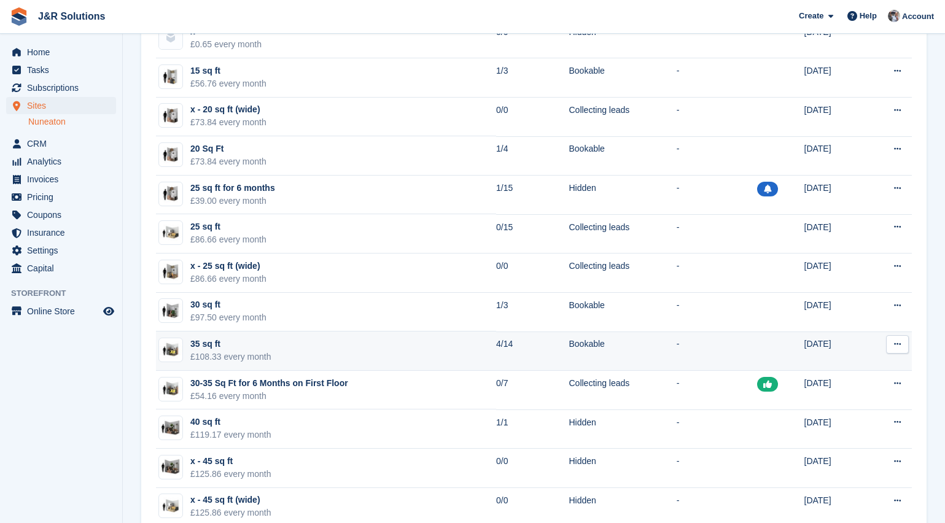
click at [224, 358] on div "£108.33 every month" at bounding box center [230, 357] width 81 height 13
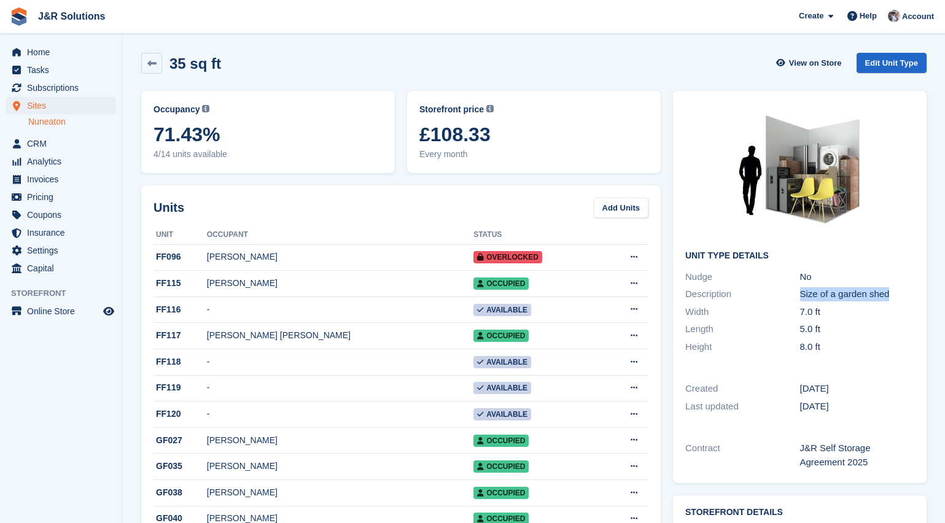
drag, startPoint x: 902, startPoint y: 295, endPoint x: 799, endPoint y: 302, distance: 102.8
click at [799, 302] on div "Description Size of a garden shed" at bounding box center [799, 295] width 229 height 18
copy div "Size of a garden shed"
click at [871, 54] on link "Edit Unit Type" at bounding box center [892, 63] width 70 height 20
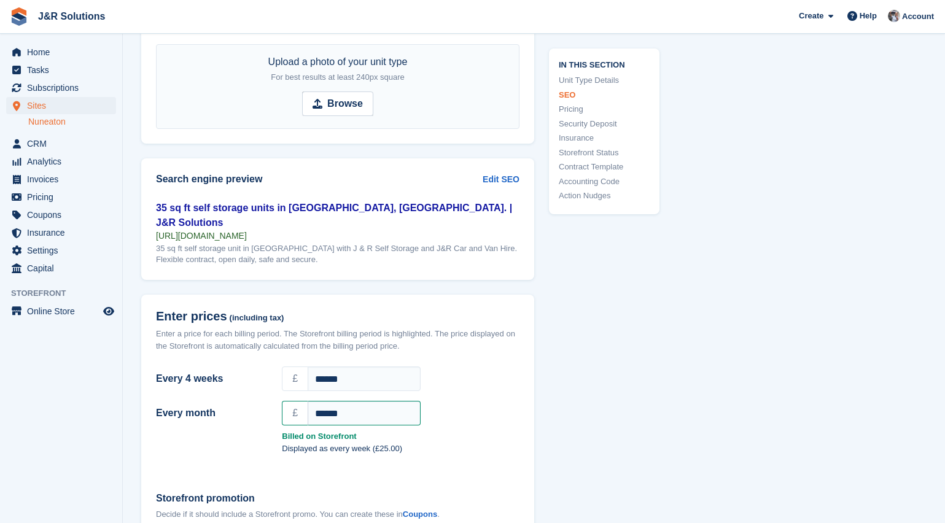
scroll to position [921, 0]
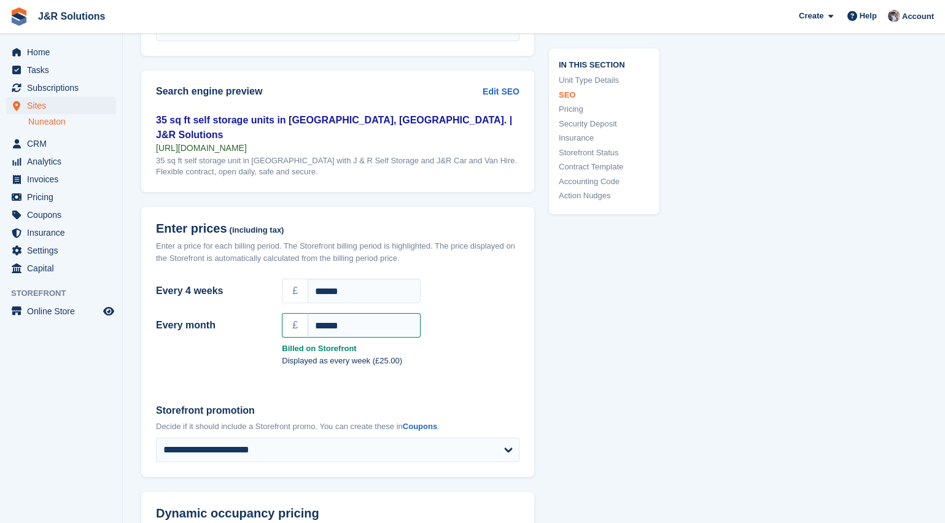
click at [517, 389] on div "**********" at bounding box center [337, 433] width 393 height 88
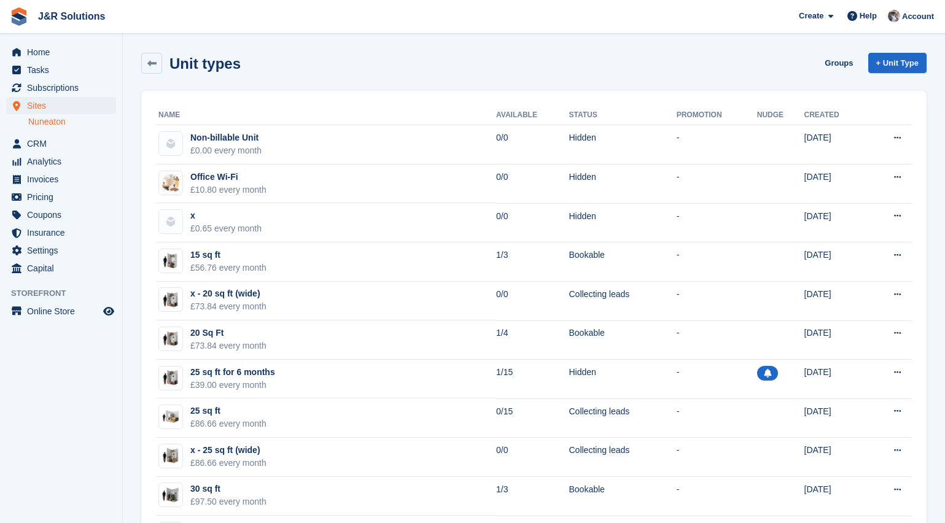
scroll to position [184, 0]
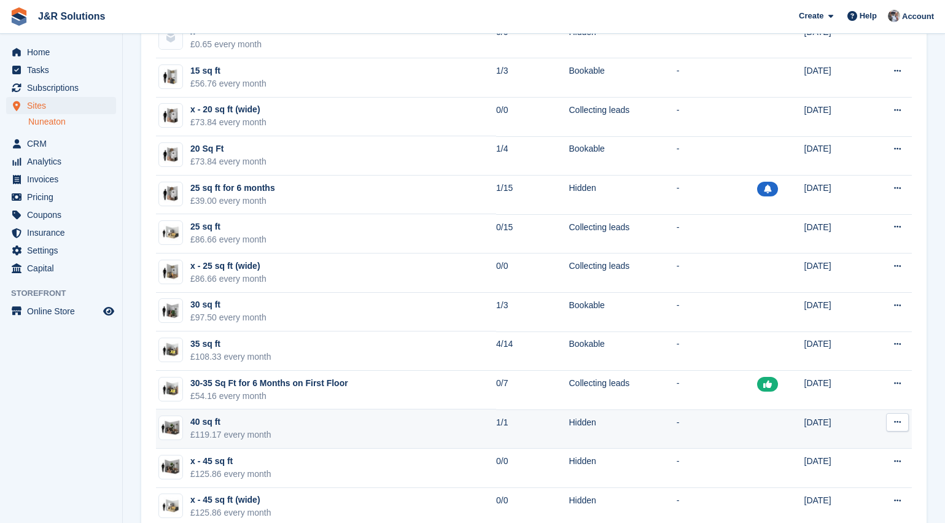
click at [410, 426] on td "40 sq ft £119.17 every month" at bounding box center [326, 429] width 340 height 39
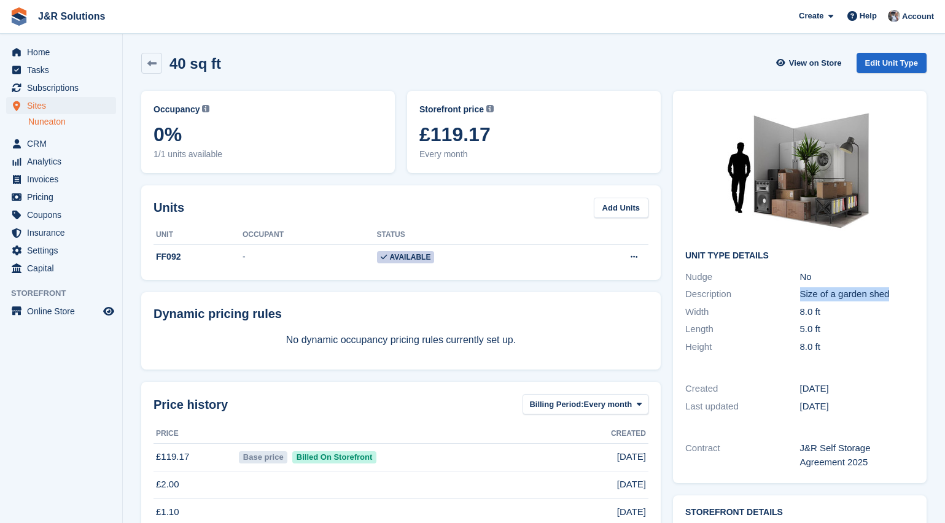
drag, startPoint x: 905, startPoint y: 293, endPoint x: 793, endPoint y: 296, distance: 111.8
click at [793, 296] on div "Description Size of a garden shed" at bounding box center [799, 295] width 229 height 18
copy div "Size of a garden shed"
click at [460, 486] on td at bounding box center [398, 485] width 325 height 28
click at [151, 63] on icon at bounding box center [151, 63] width 9 height 9
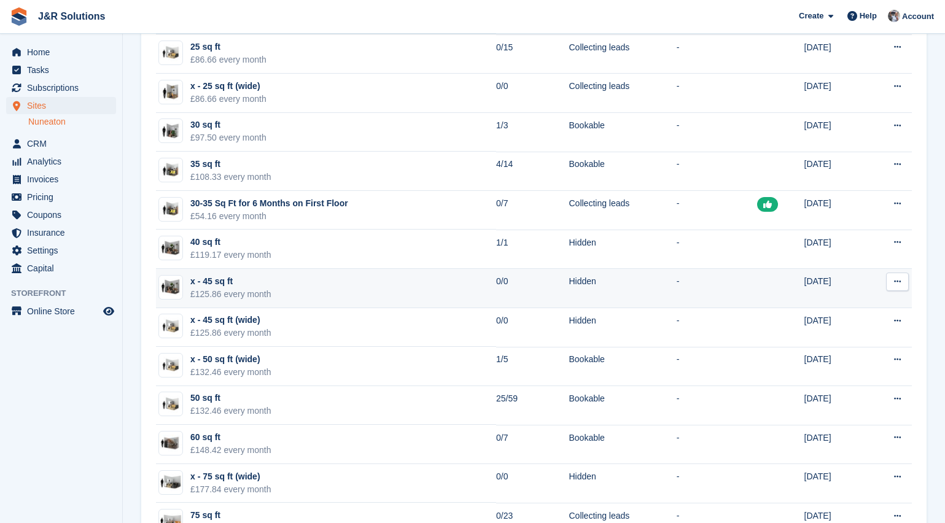
scroll to position [368, 0]
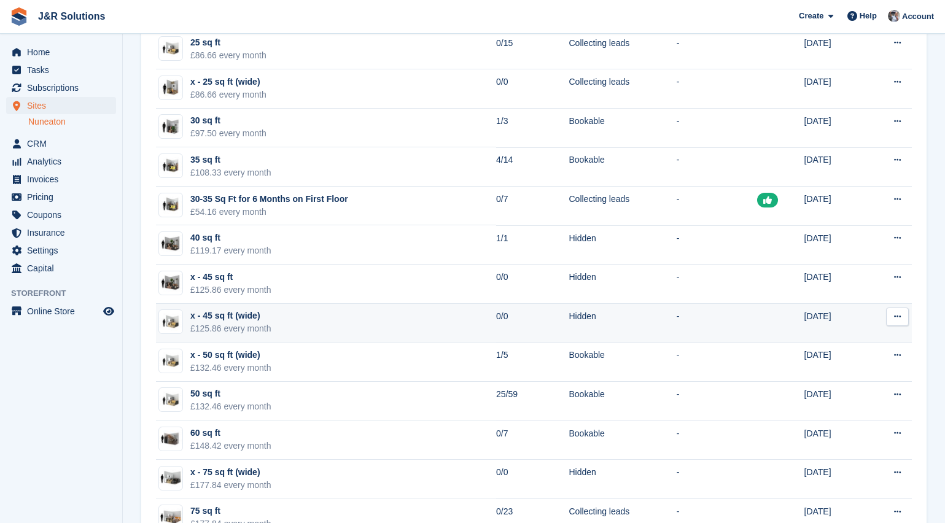
click at [271, 320] on td "x - 45 sq ft (wide) £125.86 every month" at bounding box center [326, 323] width 340 height 39
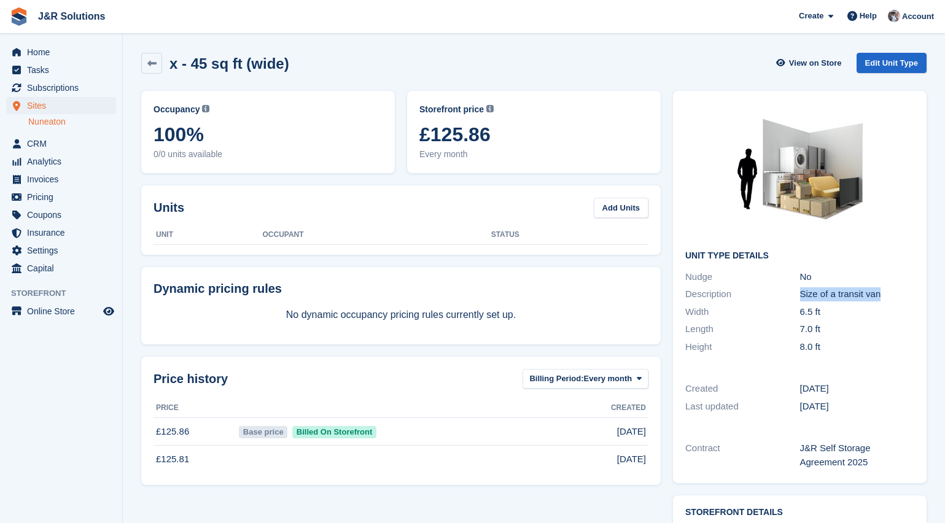
drag, startPoint x: 885, startPoint y: 295, endPoint x: 800, endPoint y: 300, distance: 84.9
click at [800, 300] on div "Size of a transit van" at bounding box center [857, 294] width 115 height 14
copy div "Size of a transit van"
click at [72, 440] on aside "Home Tasks Subscriptions Subscriptions Subscriptions Contracts Price increases …" at bounding box center [61, 265] width 122 height 462
click at [152, 63] on icon at bounding box center [151, 63] width 9 height 9
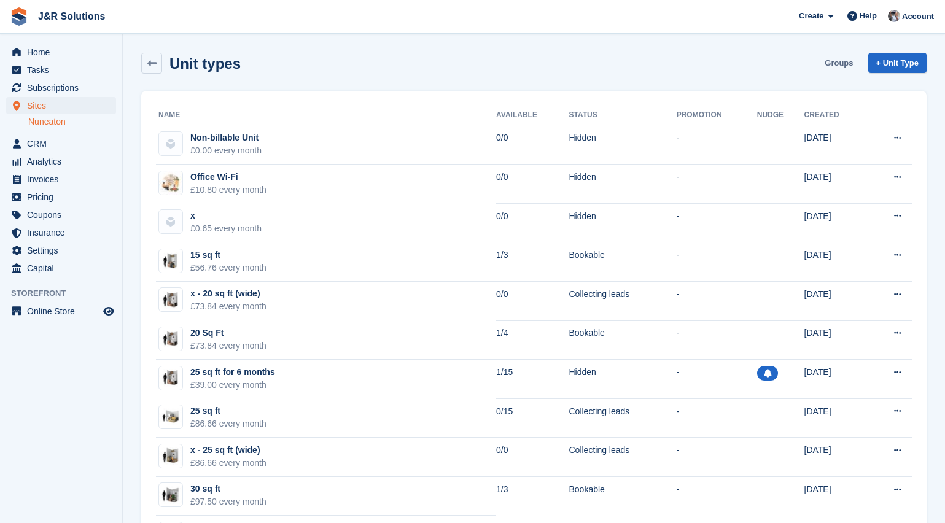
click at [838, 66] on link "Groups" at bounding box center [839, 63] width 38 height 20
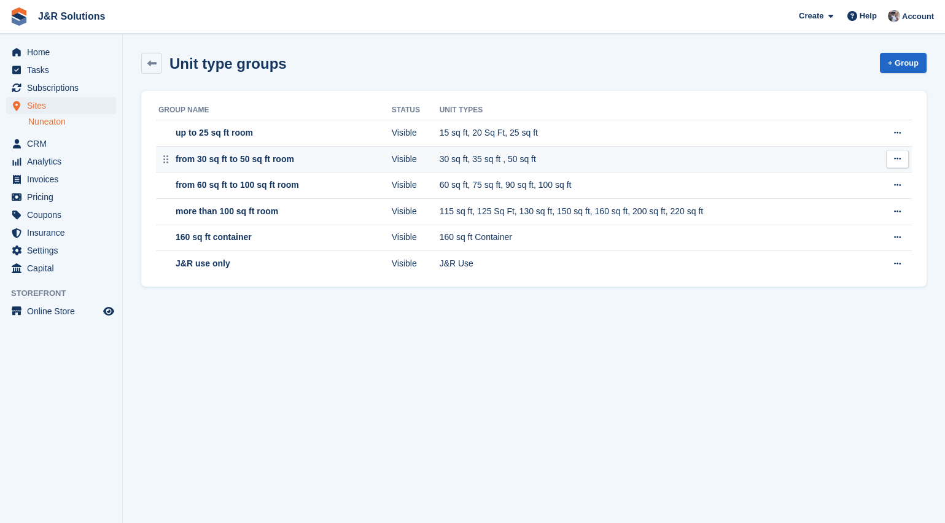
click at [284, 164] on div "from 30 sq ft to 50 sq ft room" at bounding box center [233, 159] width 121 height 13
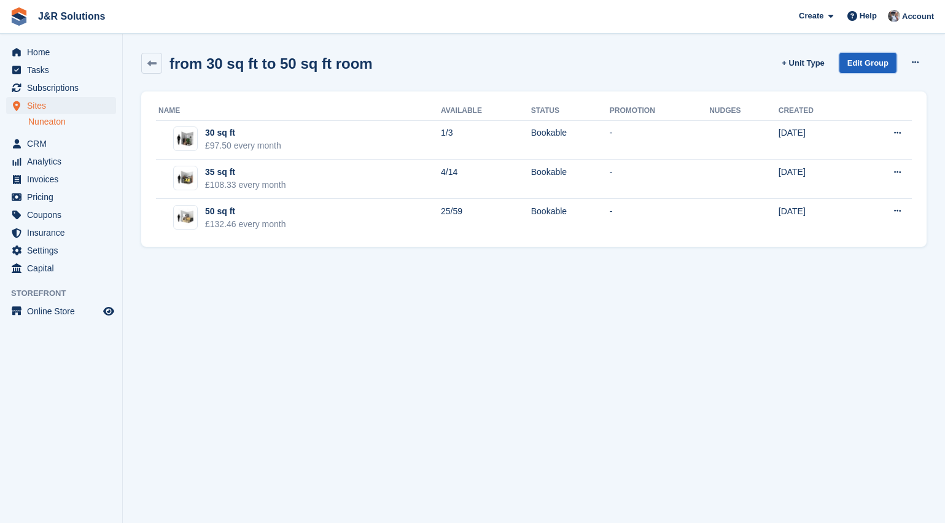
click at [868, 64] on link "Edit Group" at bounding box center [867, 63] width 57 height 20
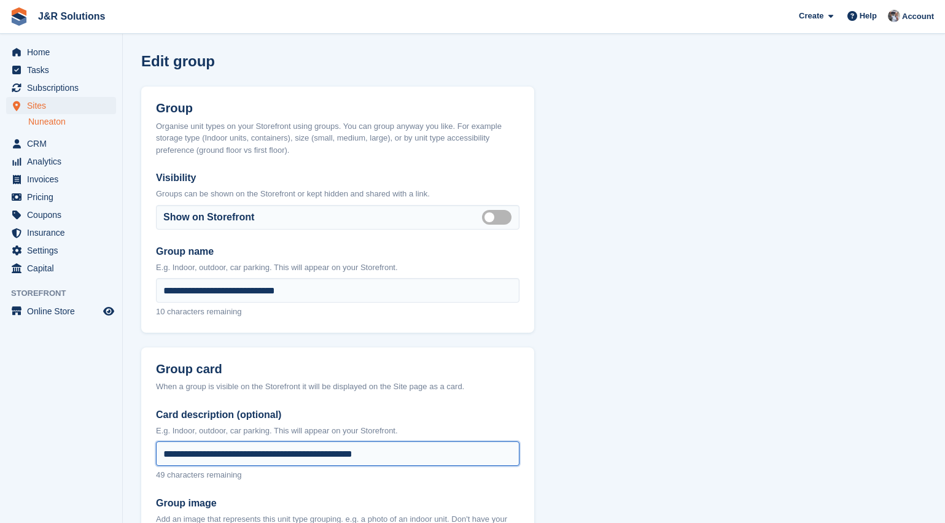
drag, startPoint x: 437, startPoint y: 453, endPoint x: 84, endPoint y: 451, distance: 353.1
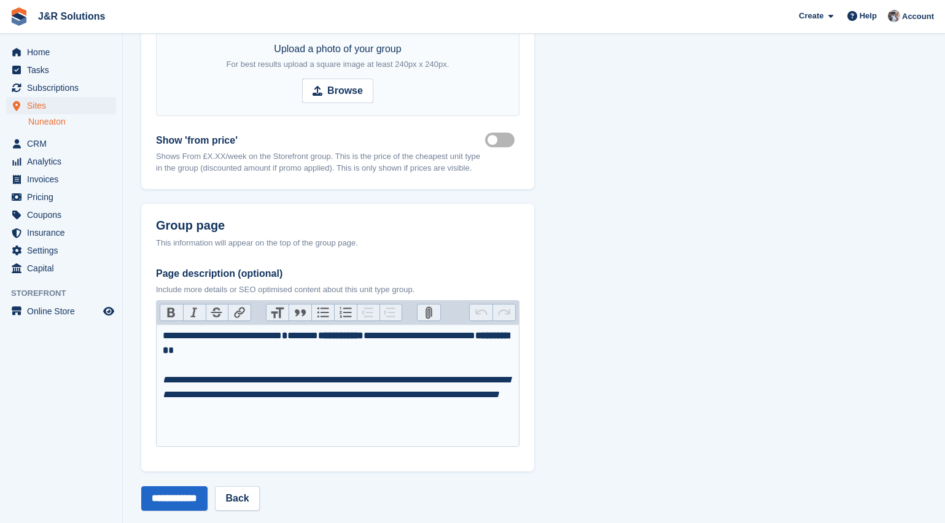
scroll to position [658, 0]
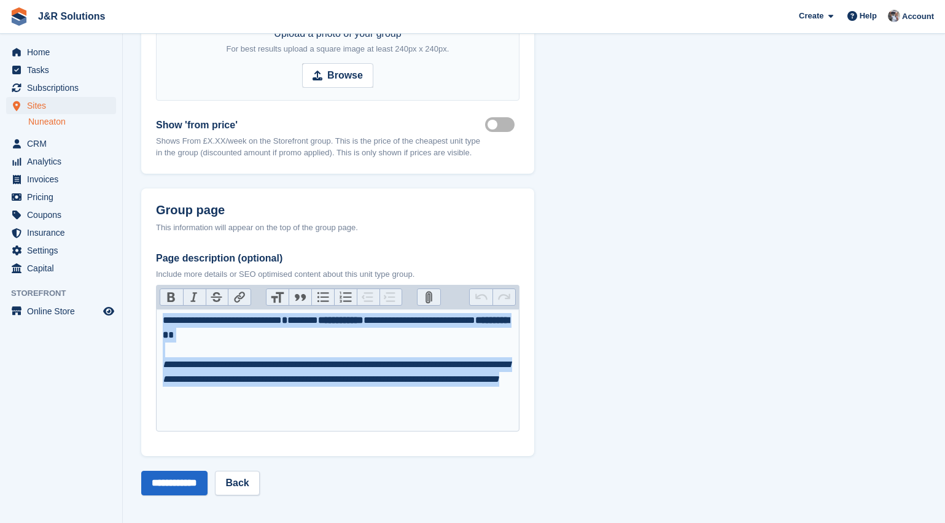
drag, startPoint x: 327, startPoint y: 408, endPoint x: 142, endPoint y: 306, distance: 210.9
click at [142, 306] on div "**********" at bounding box center [337, 345] width 393 height 222
type trix-editor "**********"
copy div "**********"
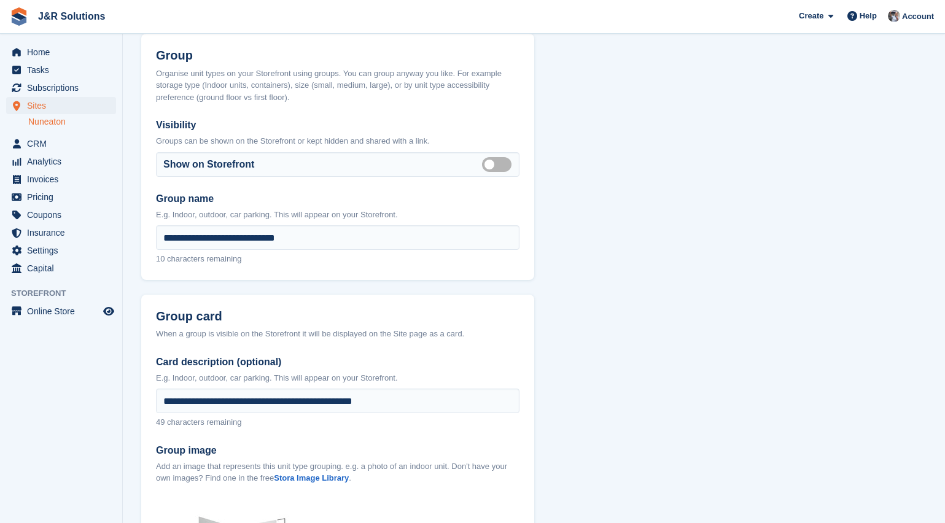
scroll to position [0, 0]
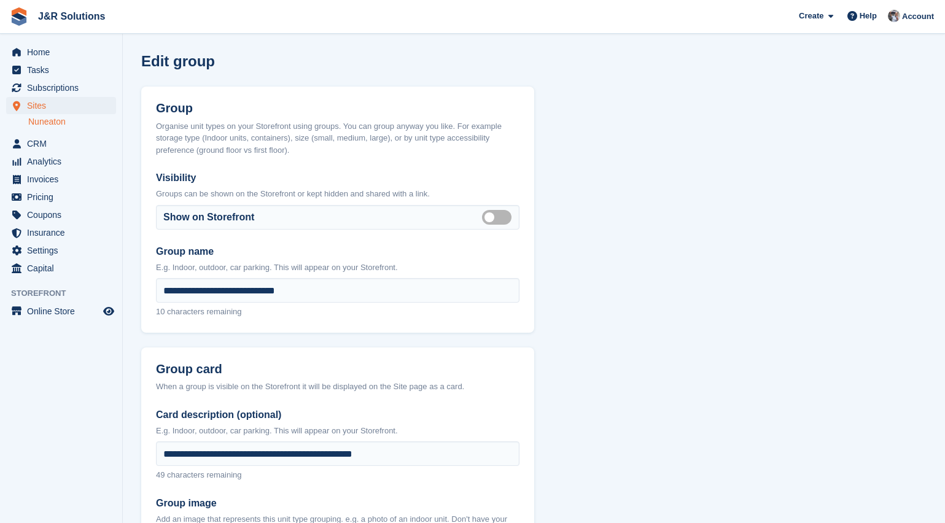
click at [37, 119] on link "Nuneaton" at bounding box center [72, 122] width 88 height 12
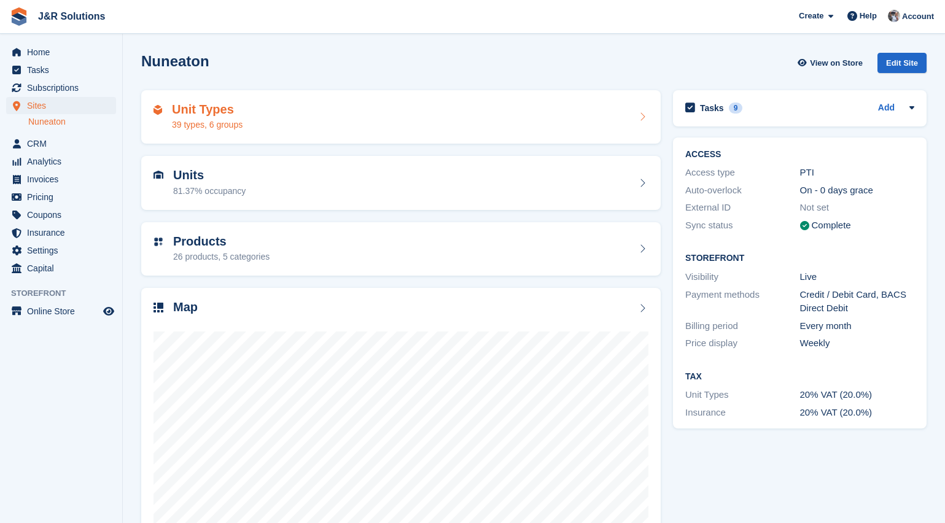
click at [232, 126] on div "39 types, 6 groups" at bounding box center [207, 125] width 71 height 13
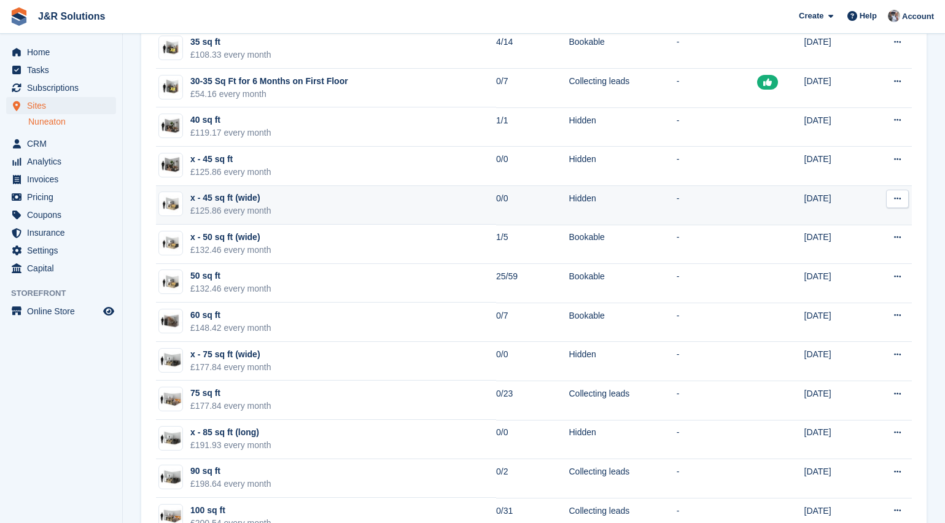
scroll to position [491, 0]
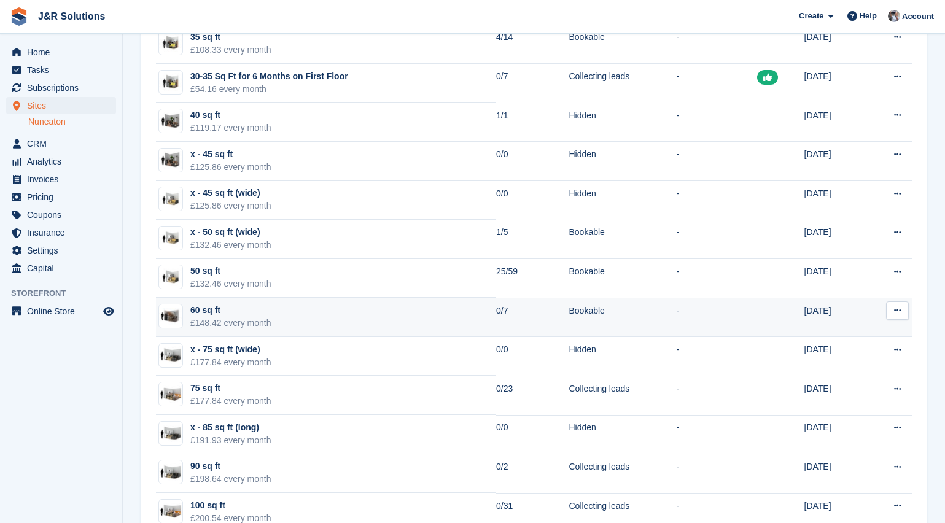
click at [246, 319] on div "£148.42 every month" at bounding box center [230, 323] width 81 height 13
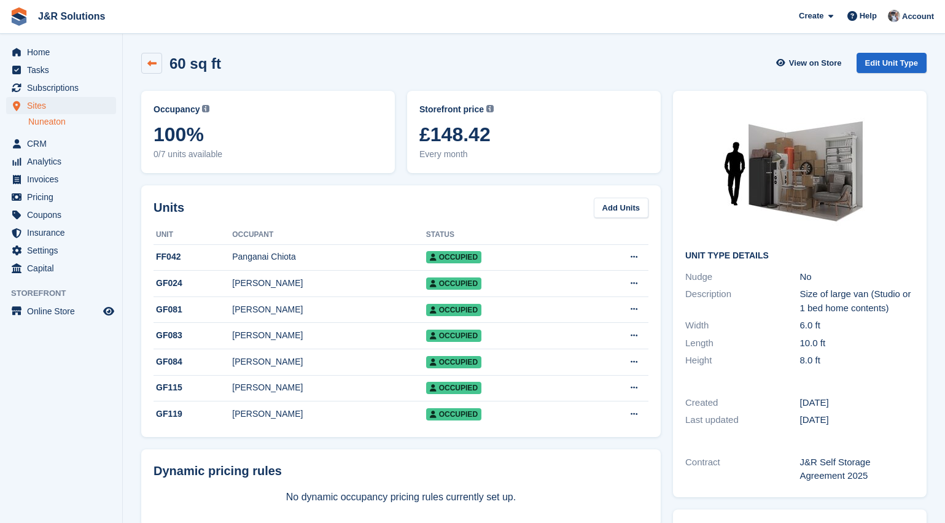
click at [152, 66] on icon at bounding box center [151, 63] width 9 height 9
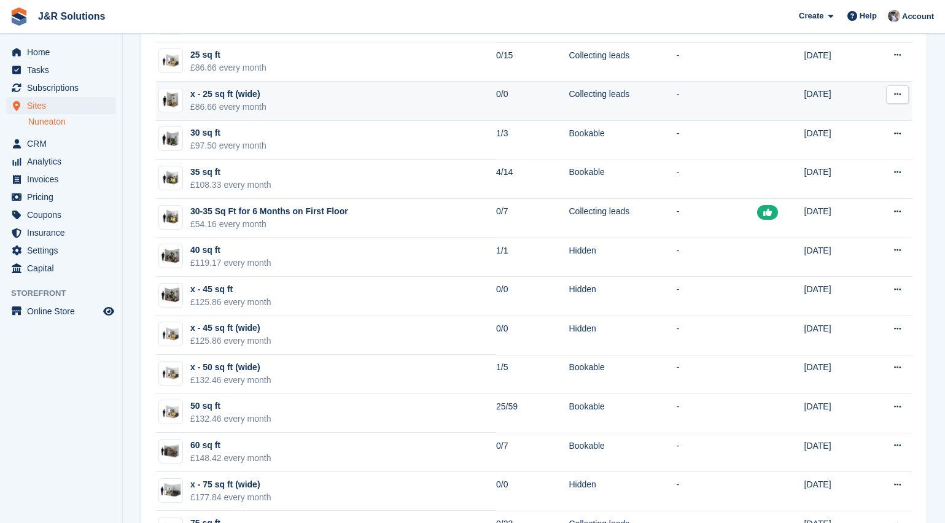
scroll to position [368, 0]
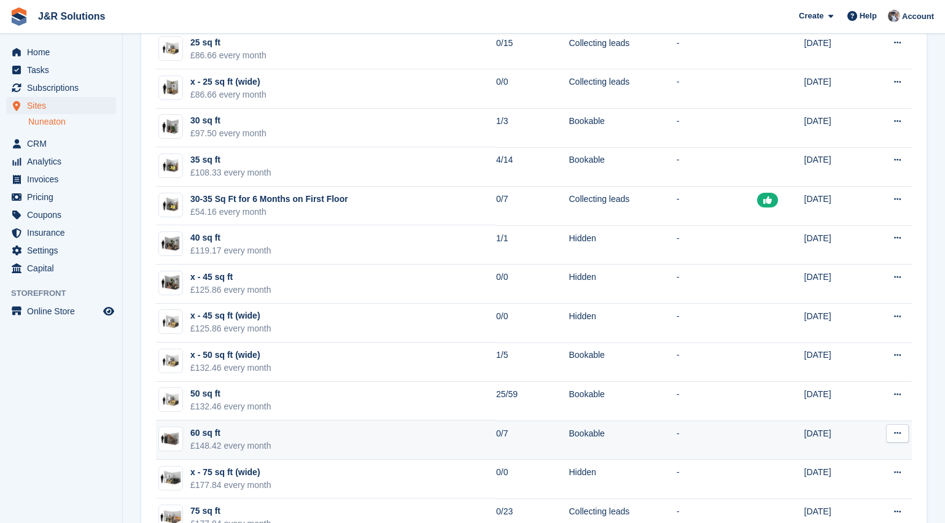
click at [902, 437] on button at bounding box center [897, 433] width 23 height 18
click at [849, 459] on p "Edit unit type" at bounding box center [850, 458] width 107 height 16
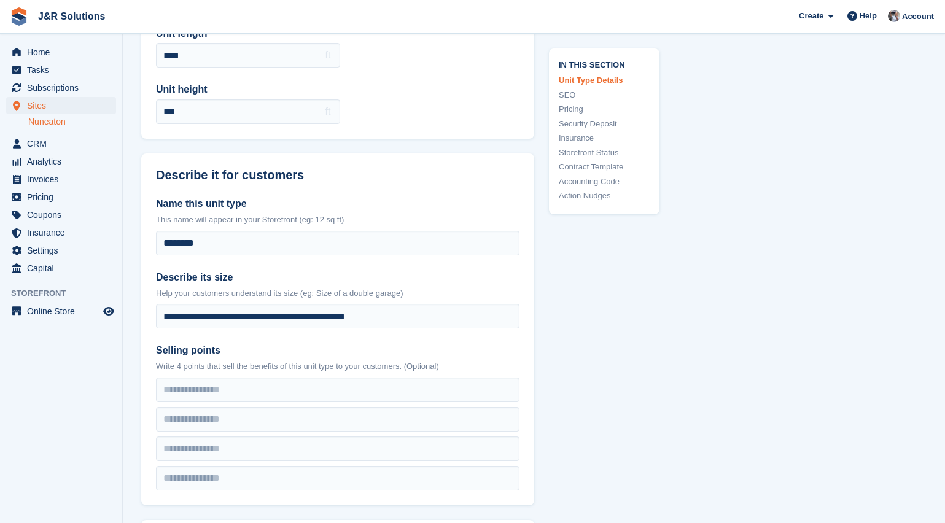
scroll to position [184, 0]
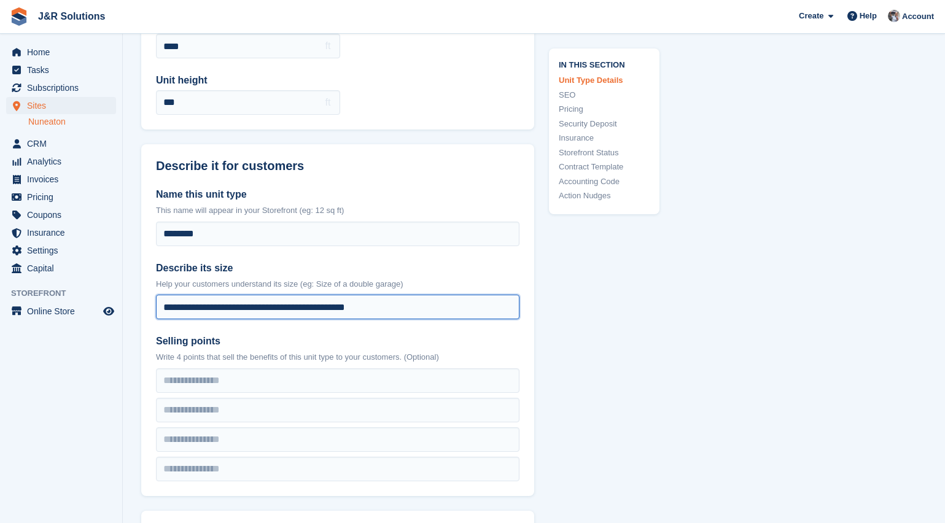
drag, startPoint x: 403, startPoint y: 308, endPoint x: 120, endPoint y: 315, distance: 283.2
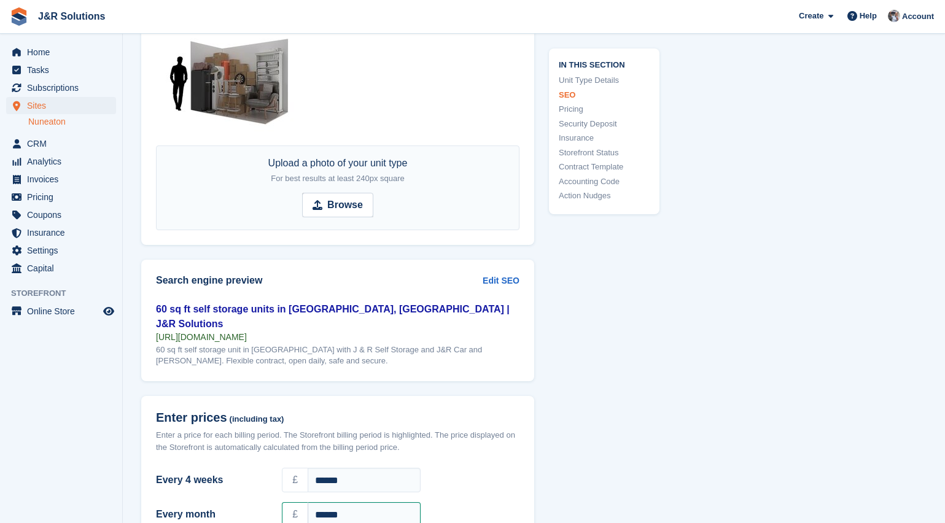
scroll to position [737, 0]
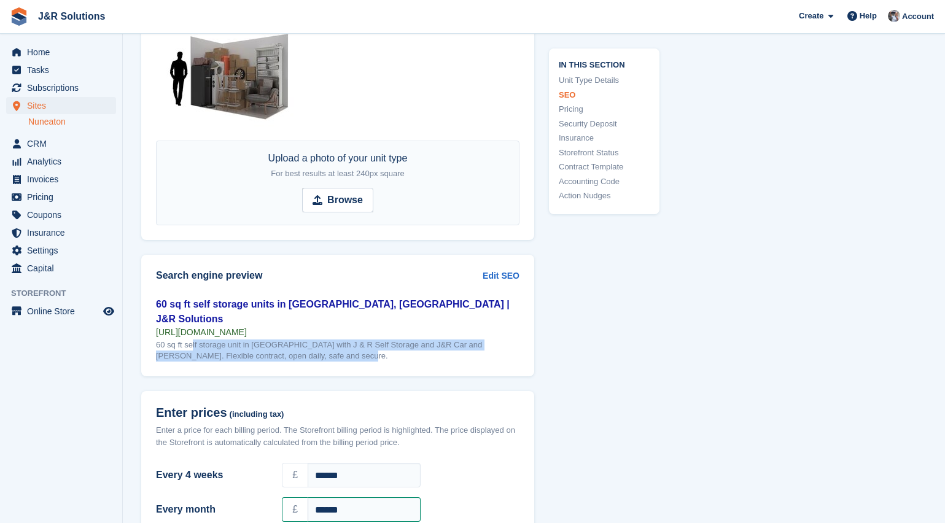
drag, startPoint x: 288, startPoint y: 342, endPoint x: 134, endPoint y: 335, distance: 153.7
copy div "60 sq ft self storage unit in Nuneaton with J & R Self Storage and J&R Car and …"
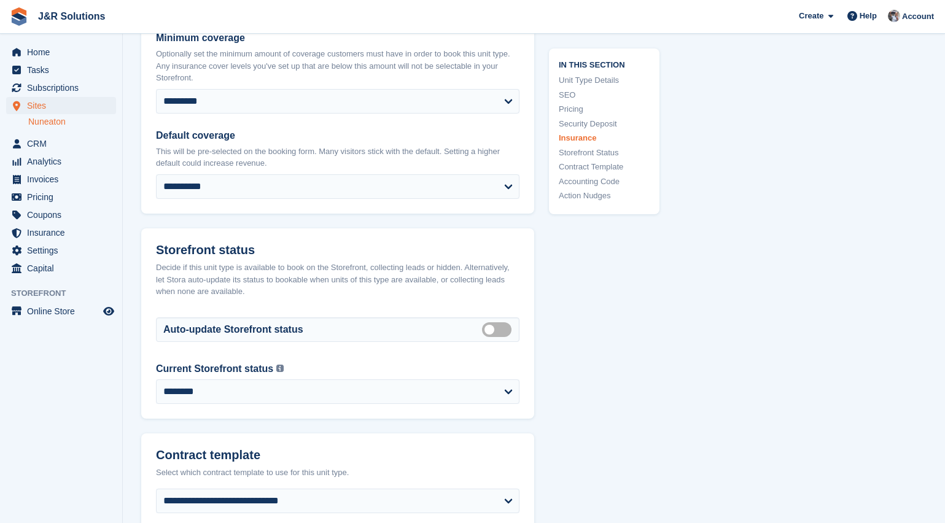
scroll to position [1842, 0]
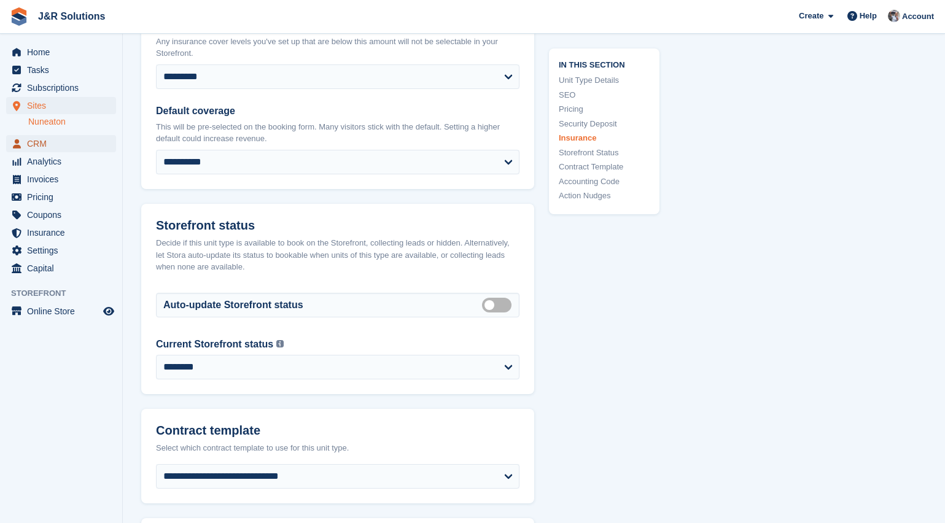
click at [37, 143] on span "CRM" at bounding box center [64, 143] width 74 height 17
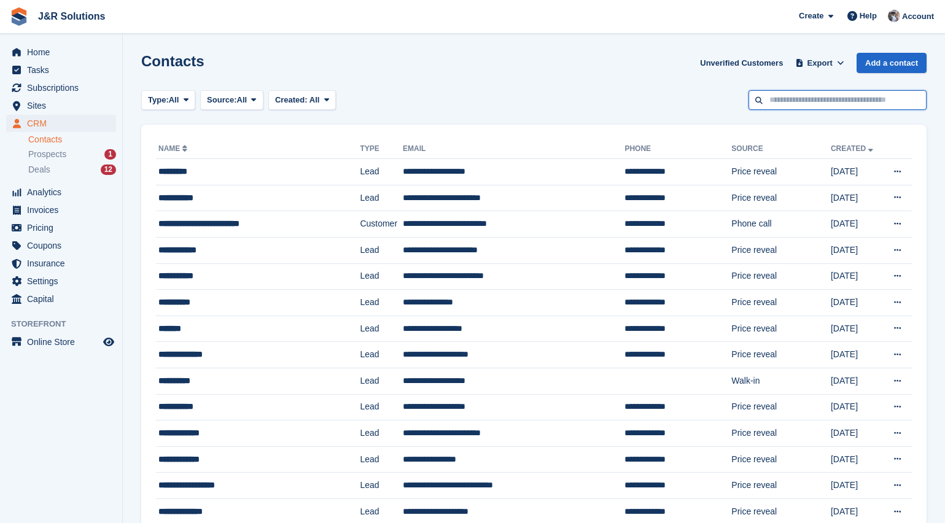
click at [818, 103] on input "text" at bounding box center [838, 100] width 178 height 20
type input "******"
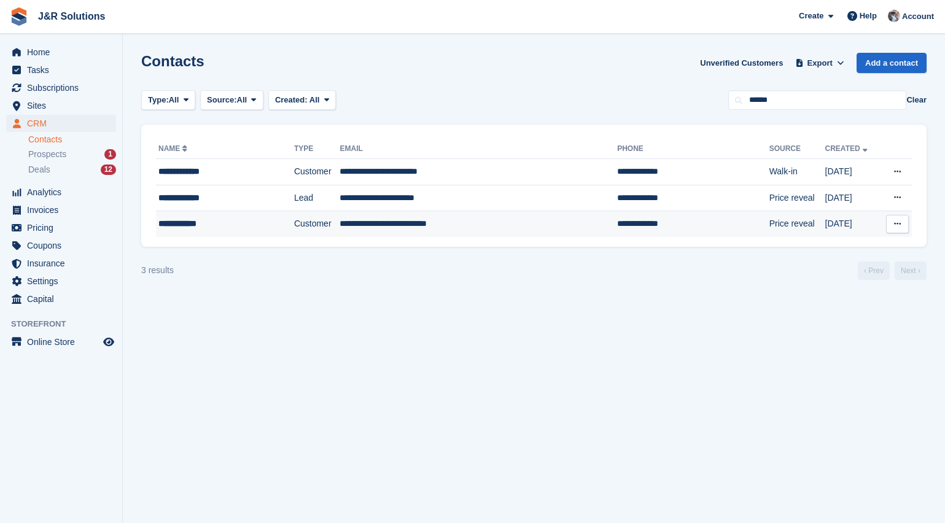
click at [185, 225] on div "**********" at bounding box center [213, 223] width 110 height 13
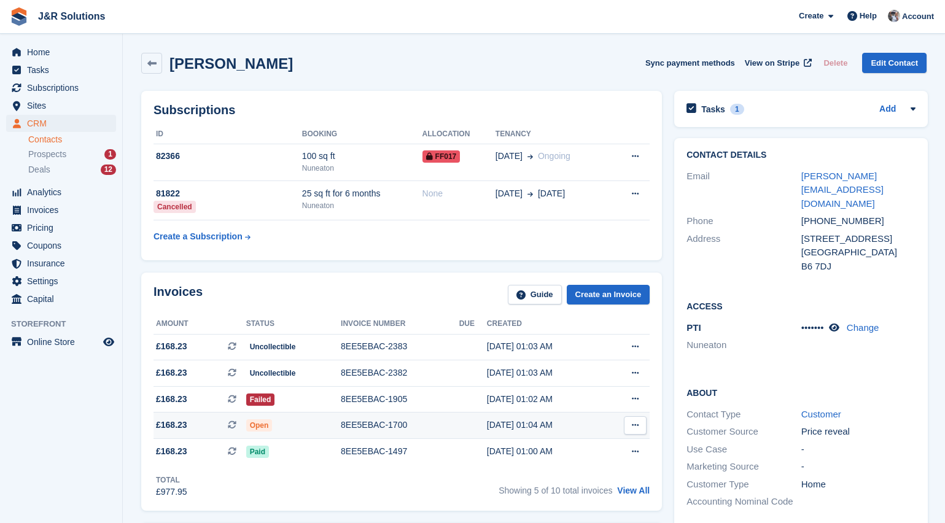
click at [416, 428] on div "8EE5EBAC-1700" at bounding box center [400, 425] width 119 height 13
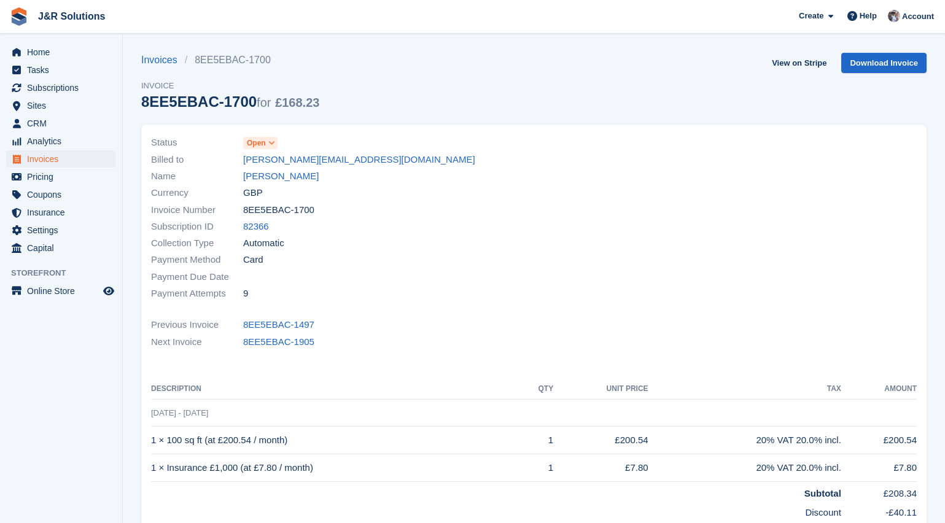
drag, startPoint x: 313, startPoint y: 209, endPoint x: 244, endPoint y: 212, distance: 68.8
click at [244, 212] on div "Invoice Number 8EE5EBAC-1700" at bounding box center [339, 209] width 376 height 17
copy span "8EE5EBAC-1700"
click at [270, 175] on link "[PERSON_NAME]" at bounding box center [281, 176] width 76 height 14
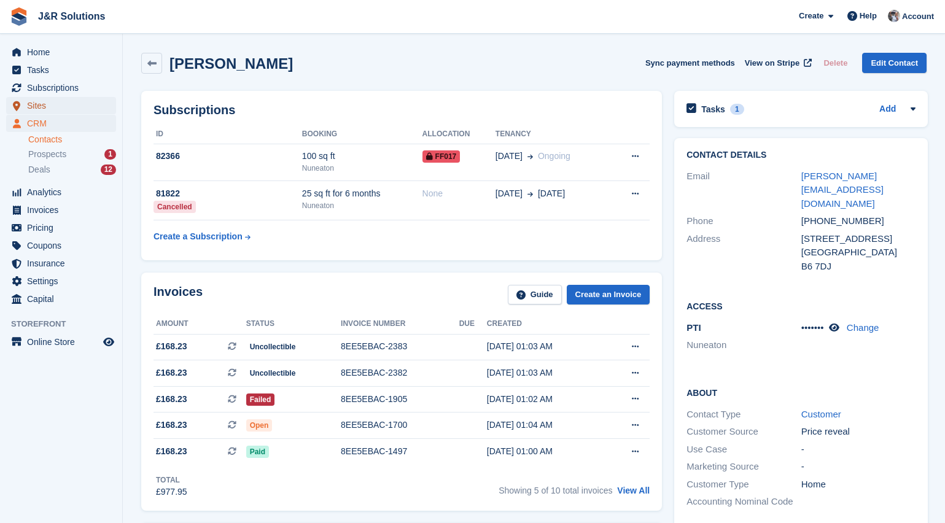
click at [37, 106] on span "Sites" at bounding box center [64, 105] width 74 height 17
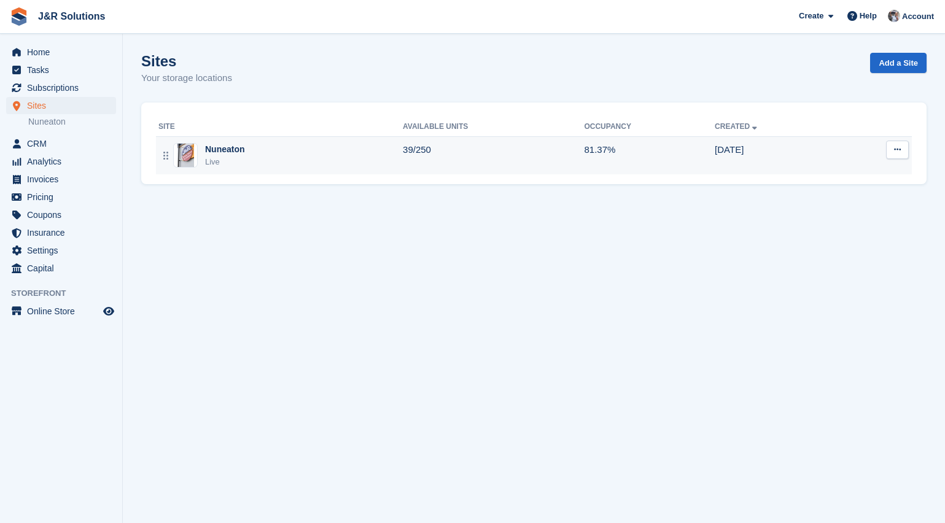
click at [206, 154] on div "Nuneaton" at bounding box center [225, 149] width 40 height 13
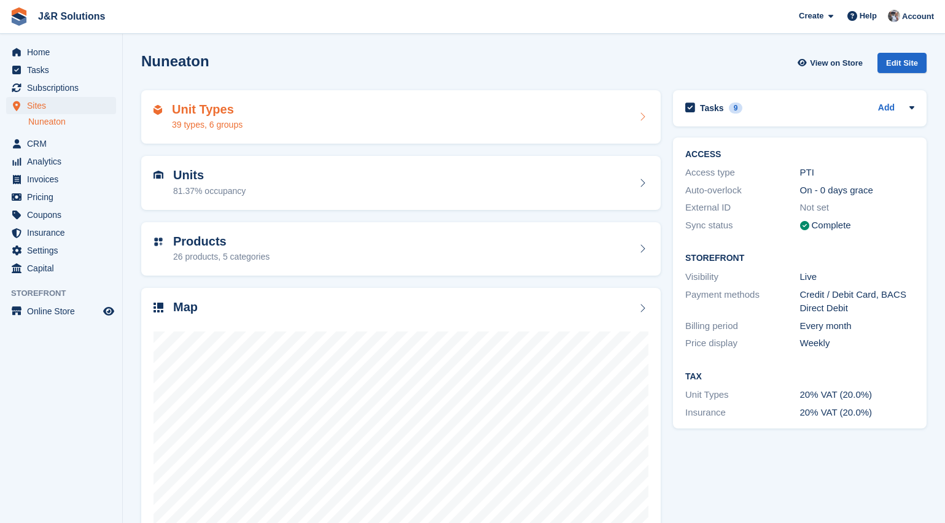
click at [639, 117] on icon at bounding box center [642, 117] width 12 height 10
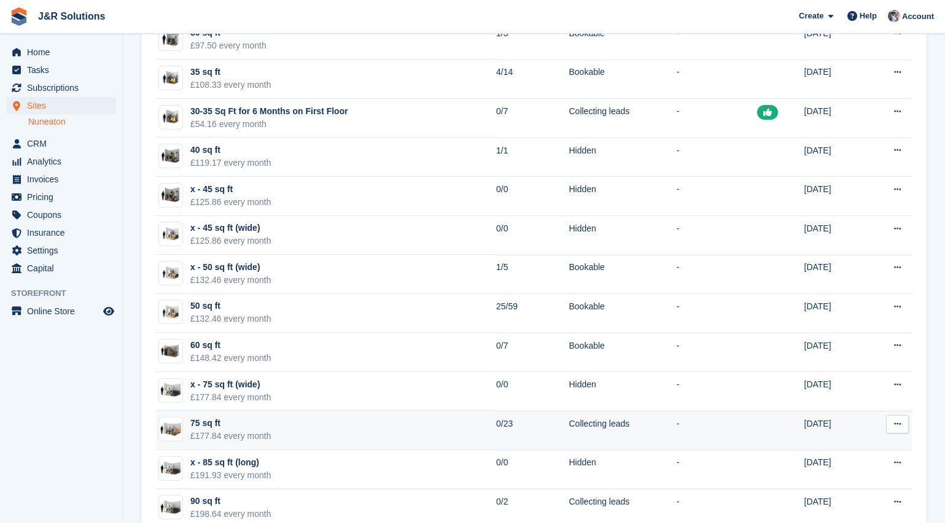
scroll to position [553, 0]
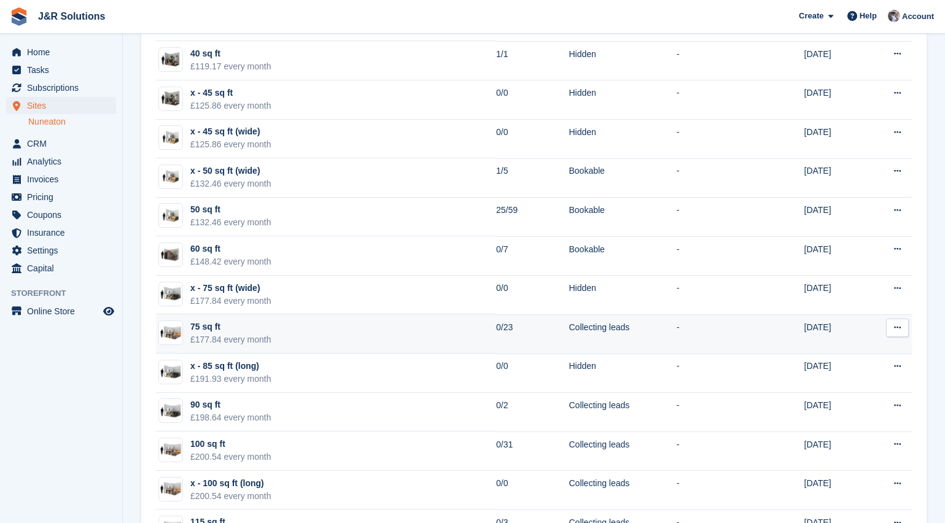
click at [209, 330] on div "75 sq ft" at bounding box center [230, 327] width 81 height 13
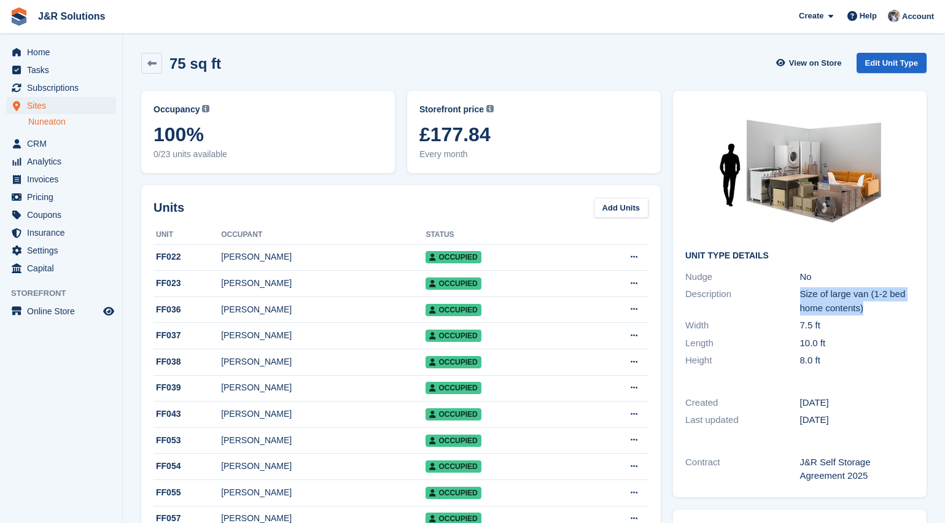
drag, startPoint x: 877, startPoint y: 311, endPoint x: 801, endPoint y: 297, distance: 77.3
click at [801, 297] on div "Size of large van (1-2 bed home contents)" at bounding box center [857, 301] width 115 height 28
copy div "Size of large van (1-2 bed home contents)"
click at [147, 63] on icon at bounding box center [151, 63] width 9 height 9
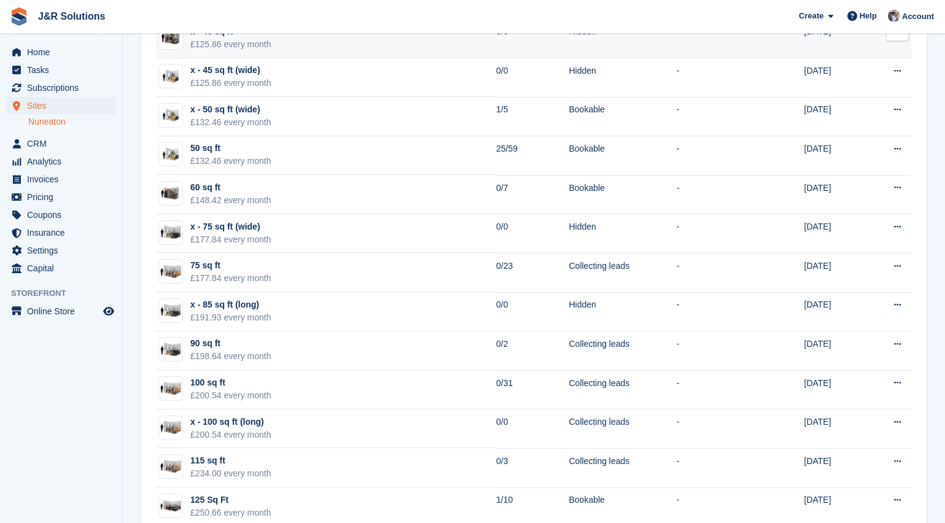
scroll to position [676, 0]
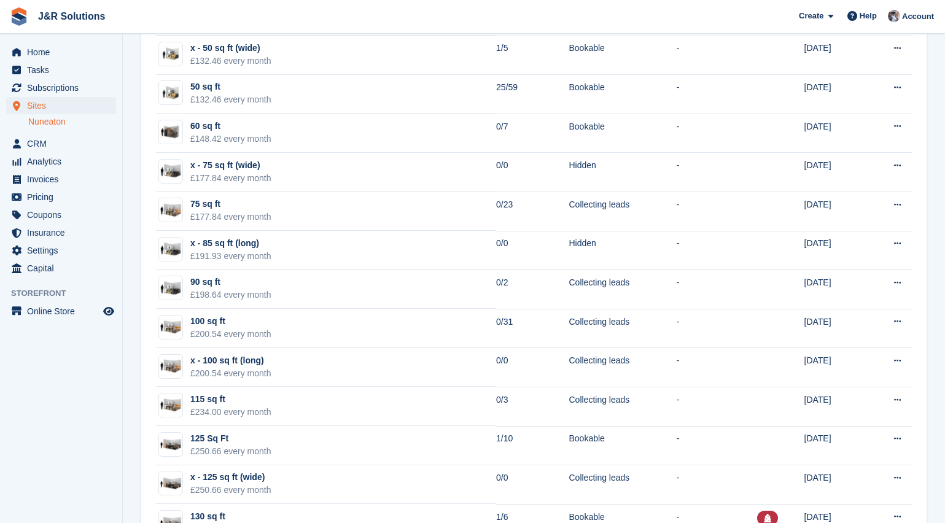
click at [48, 124] on link "Nuneaton" at bounding box center [72, 122] width 88 height 12
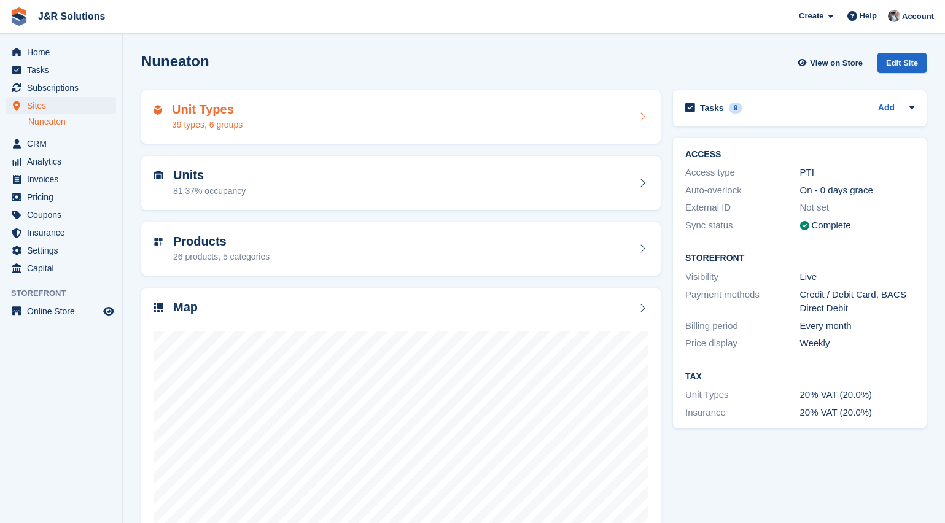
click at [214, 119] on div "39 types, 6 groups" at bounding box center [207, 125] width 71 height 13
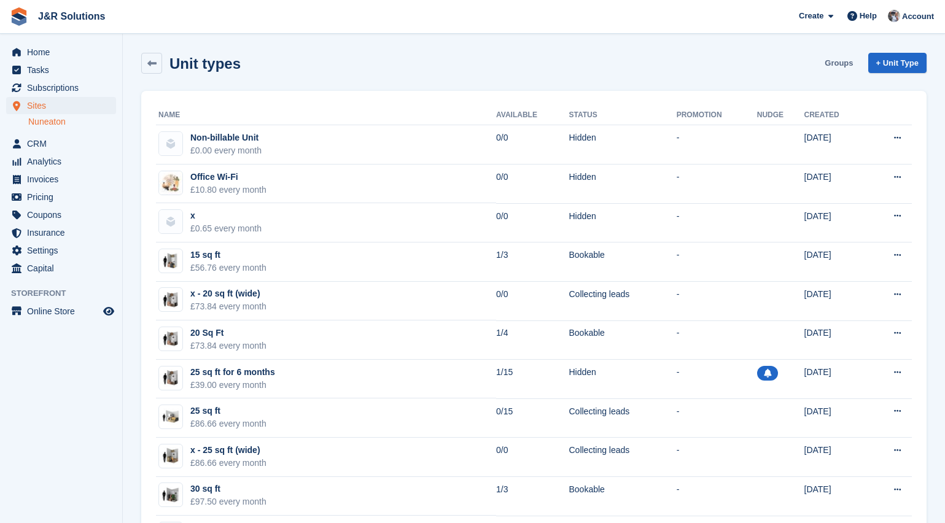
click at [835, 64] on link "Groups" at bounding box center [839, 63] width 38 height 20
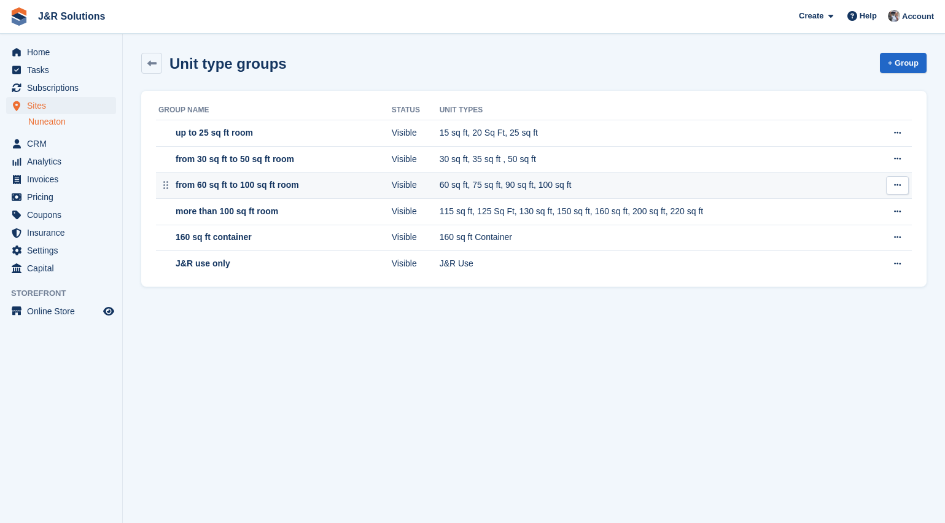
click at [279, 187] on div "from 60 sq ft to 100 sq ft room" at bounding box center [236, 185] width 126 height 13
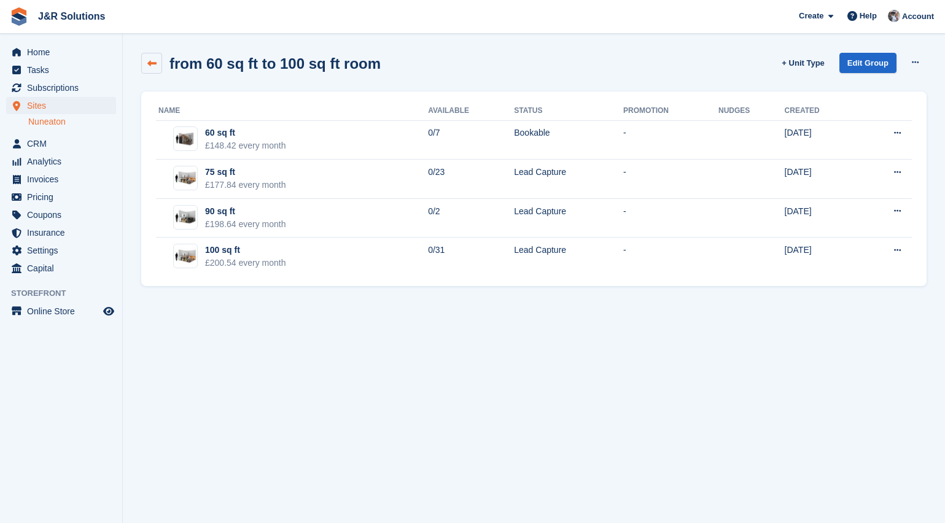
click at [156, 61] on icon at bounding box center [151, 63] width 9 height 9
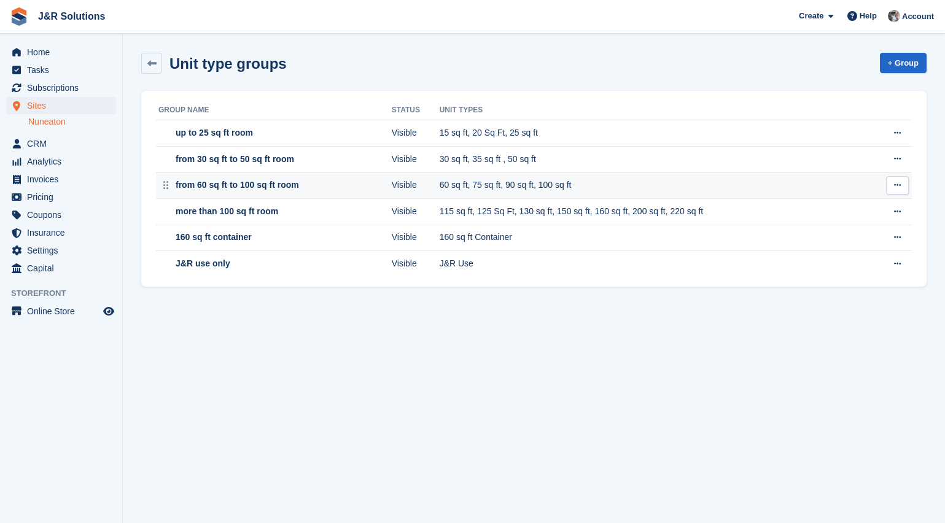
click at [232, 189] on div "from 60 sq ft to 100 sq ft room" at bounding box center [236, 185] width 126 height 13
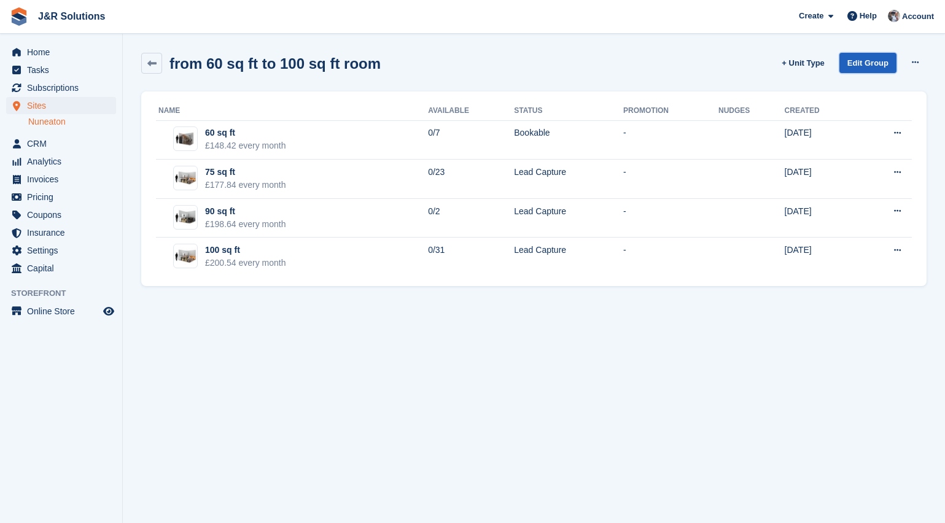
click at [878, 63] on link "Edit Group" at bounding box center [867, 63] width 57 height 20
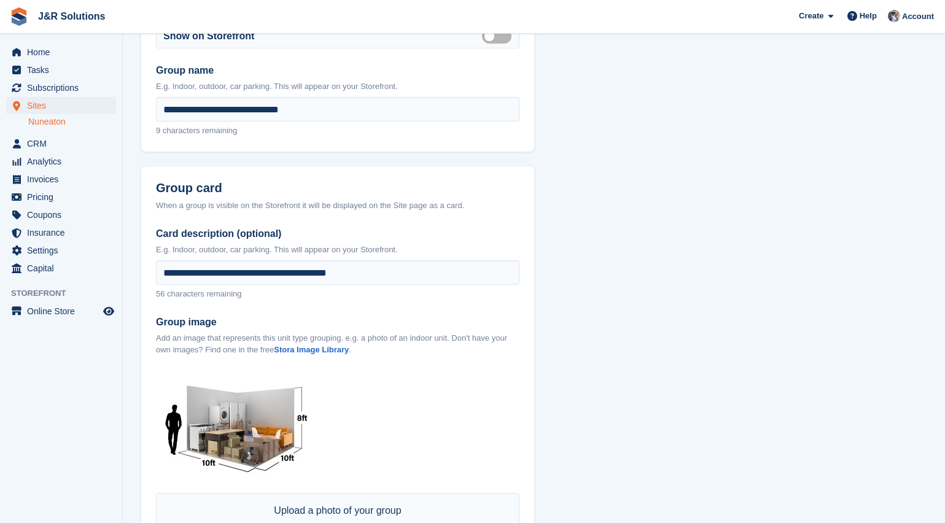
scroll to position [184, 0]
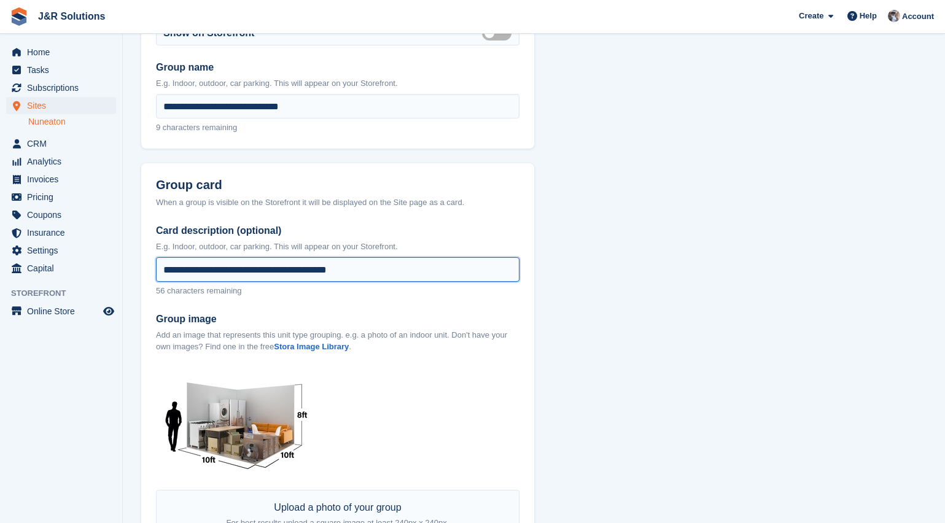
drag, startPoint x: 380, startPoint y: 271, endPoint x: 93, endPoint y: 279, distance: 286.3
click at [95, 279] on div "Home Tasks Subscriptions Subscriptions Subscriptions Contracts Price increases …" at bounding box center [472, 407] width 945 height 1182
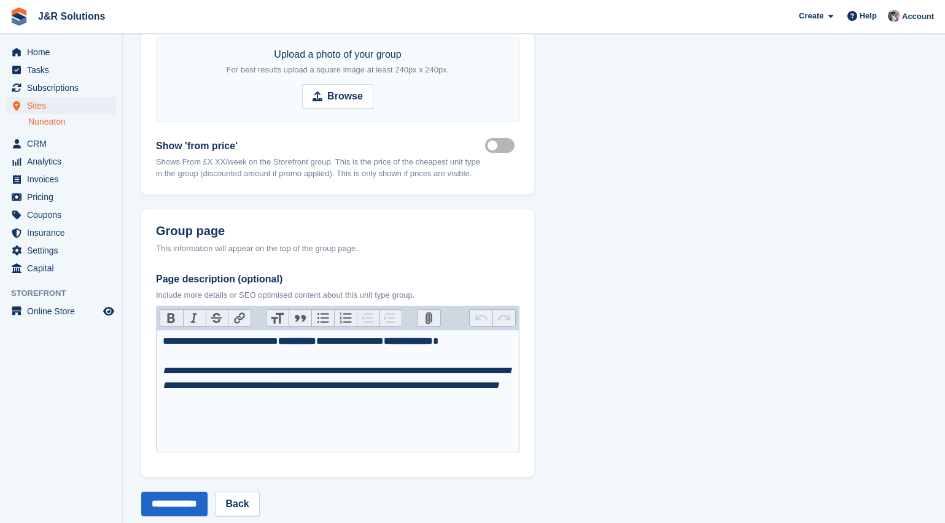
scroll to position [658, 0]
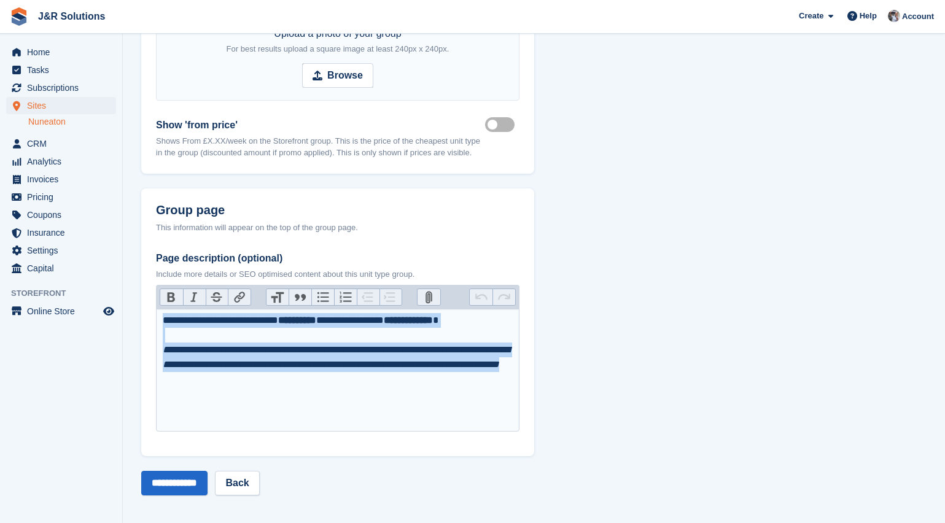
drag, startPoint x: 307, startPoint y: 403, endPoint x: 117, endPoint y: 307, distance: 213.1
type trix-editor "**********"
copy div "**********"
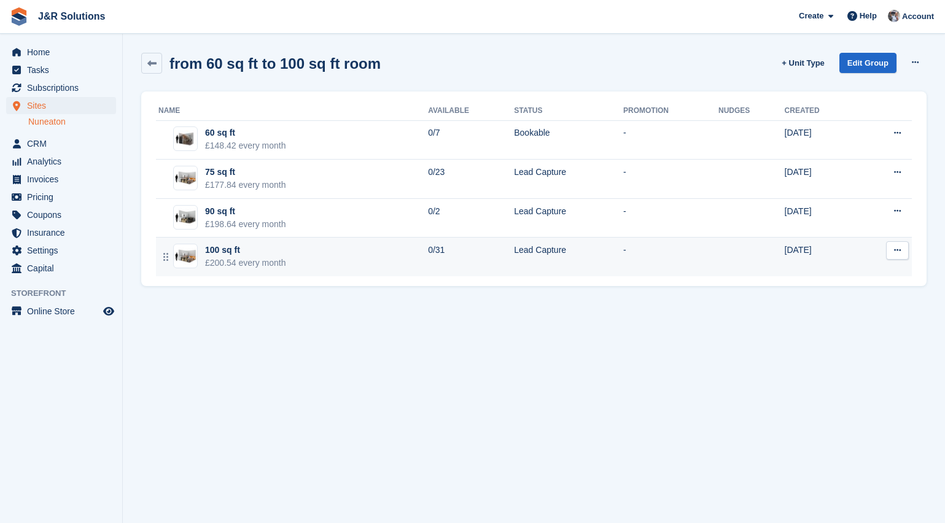
click at [235, 257] on div "£200.54 every month" at bounding box center [245, 263] width 81 height 13
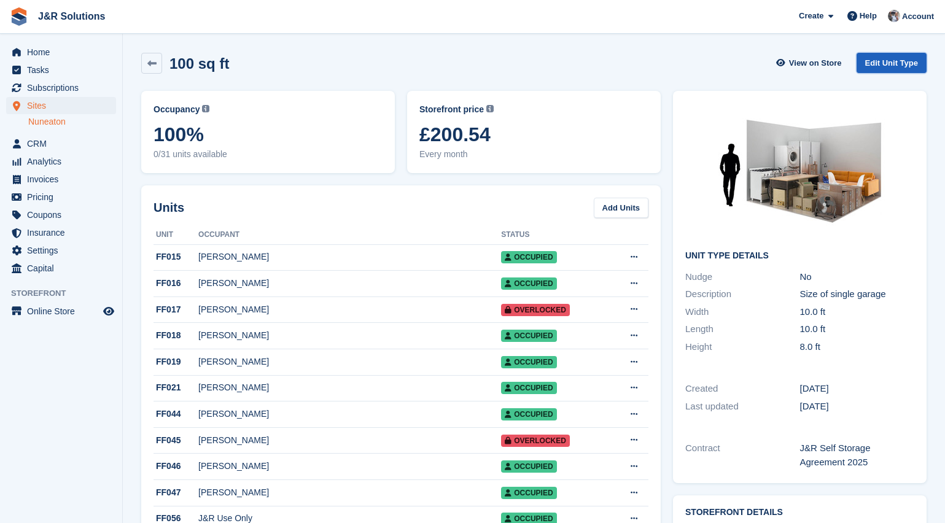
click at [864, 61] on link "Edit Unit Type" at bounding box center [892, 63] width 70 height 20
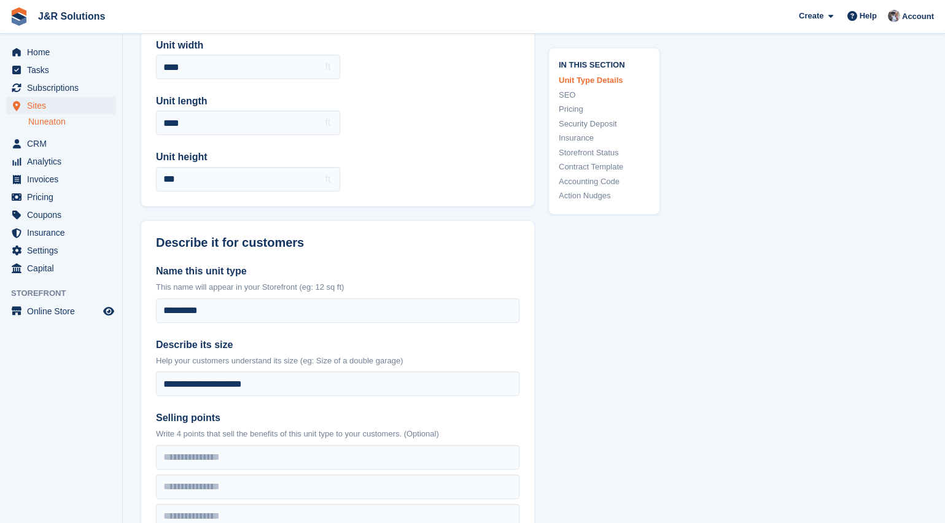
scroll to position [123, 0]
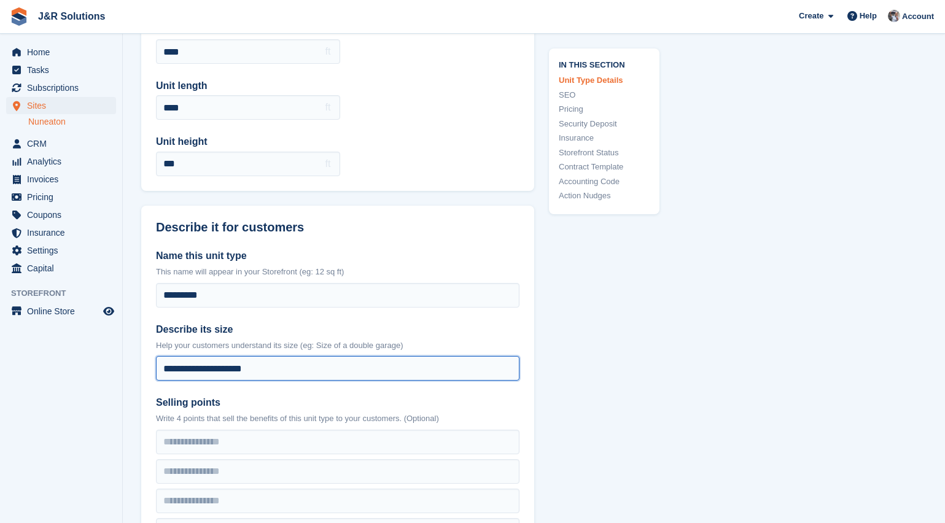
drag, startPoint x: 273, startPoint y: 370, endPoint x: 92, endPoint y: 368, distance: 181.8
